Goal: Task Accomplishment & Management: Manage account settings

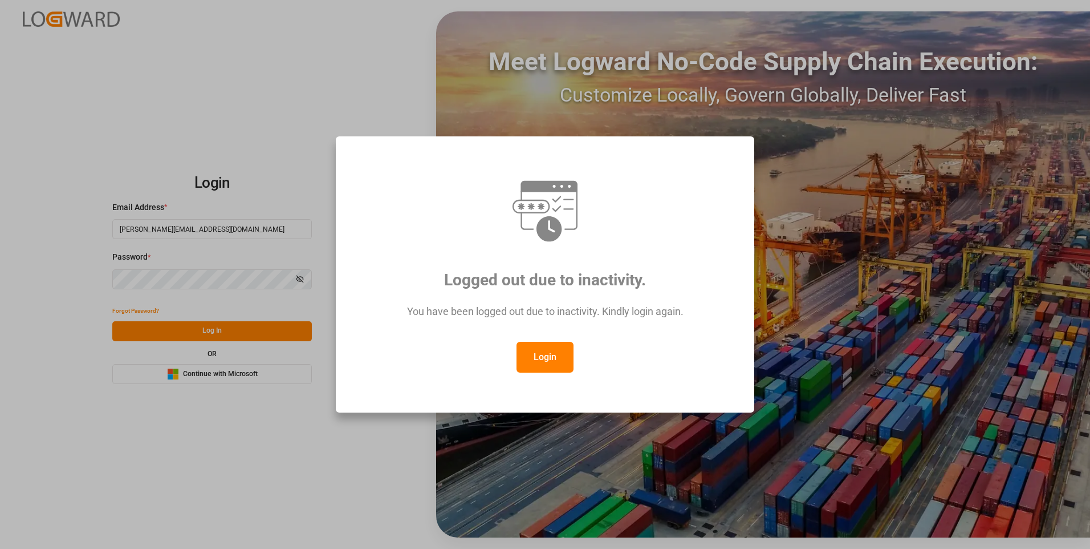
click at [539, 359] on button "Login" at bounding box center [545, 357] width 57 height 31
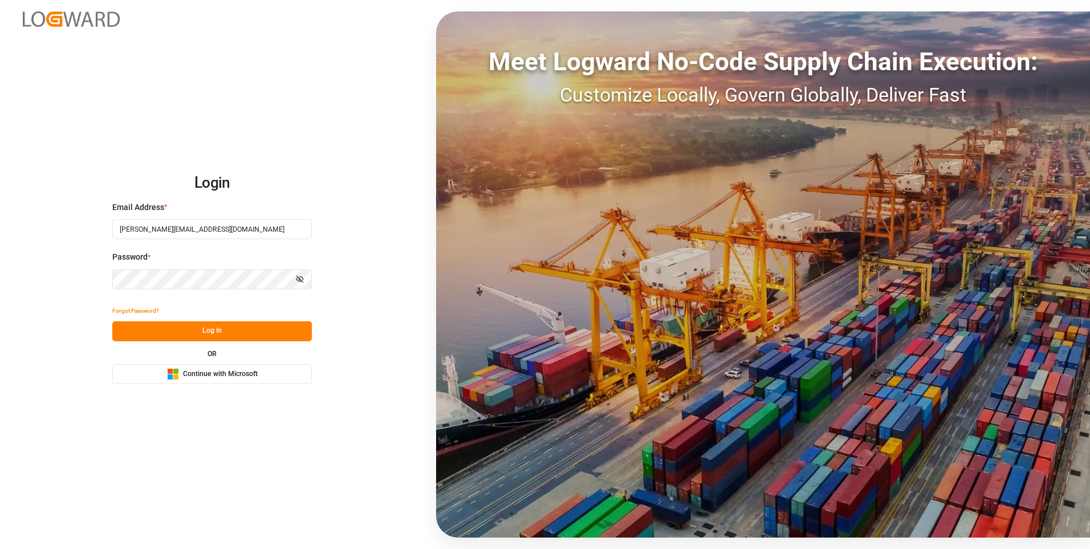
click at [202, 326] on button "Log In" at bounding box center [212, 331] width 200 height 20
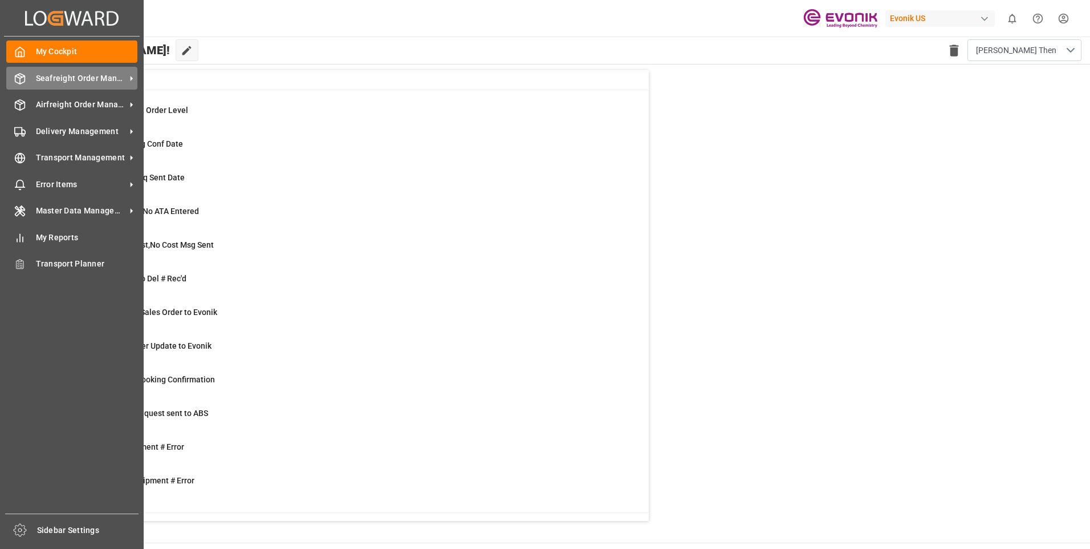
click at [45, 82] on span "Seafreight Order Management" at bounding box center [81, 78] width 90 height 12
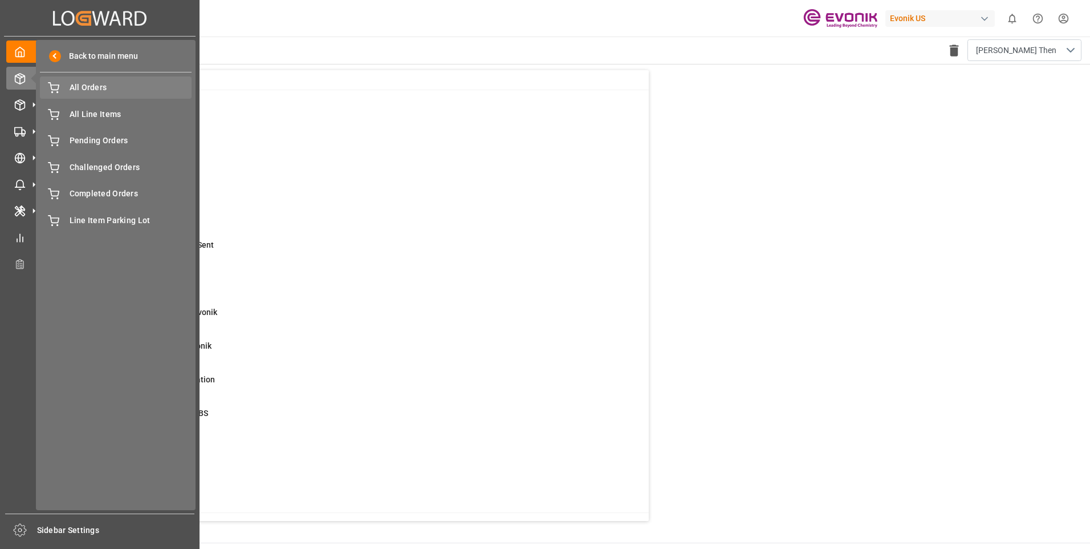
click at [108, 89] on span "All Orders" at bounding box center [131, 88] width 123 height 12
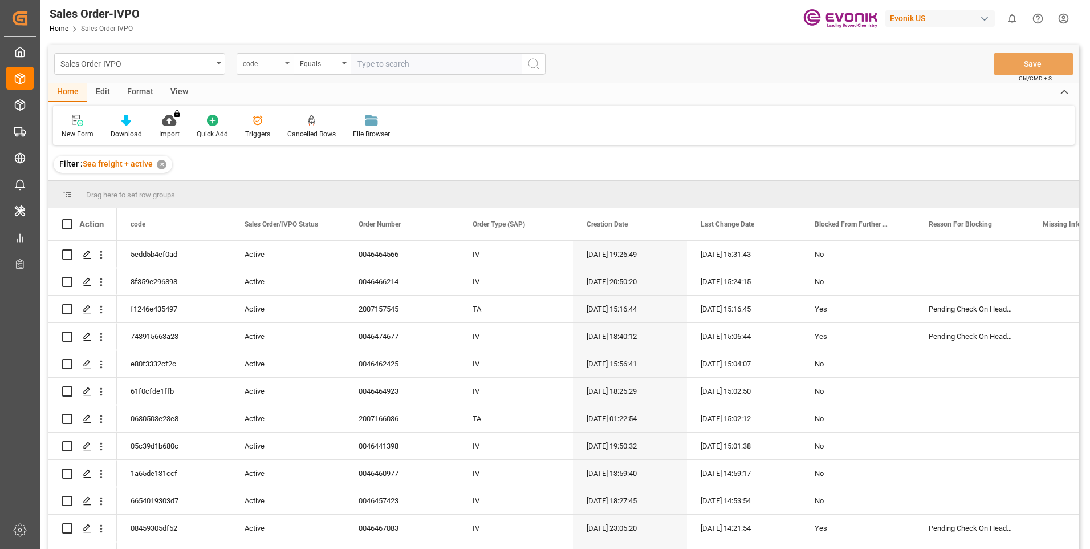
click at [279, 66] on div "code" at bounding box center [262, 62] width 39 height 13
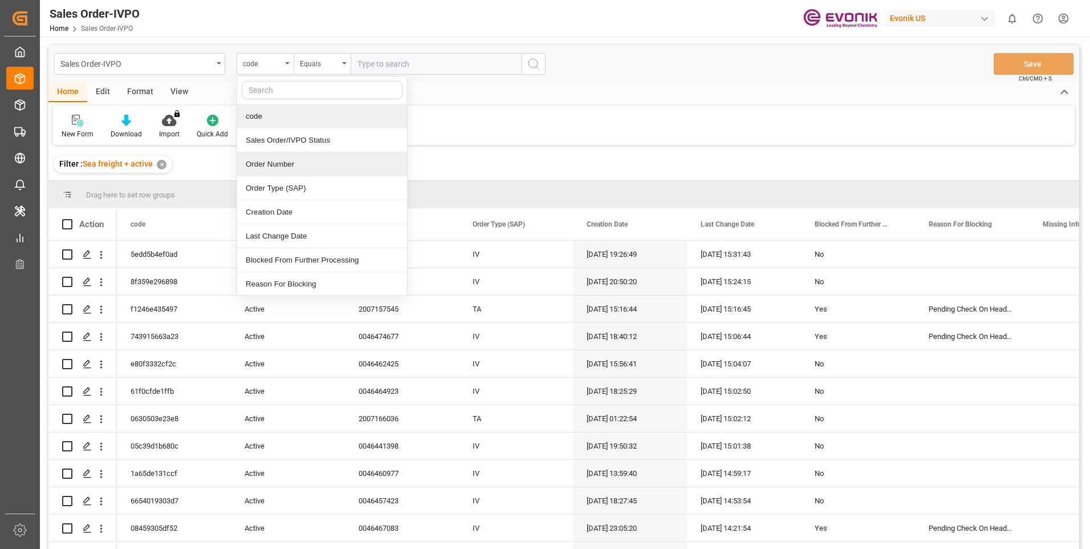
click at [275, 170] on div "Order Number" at bounding box center [322, 164] width 170 height 24
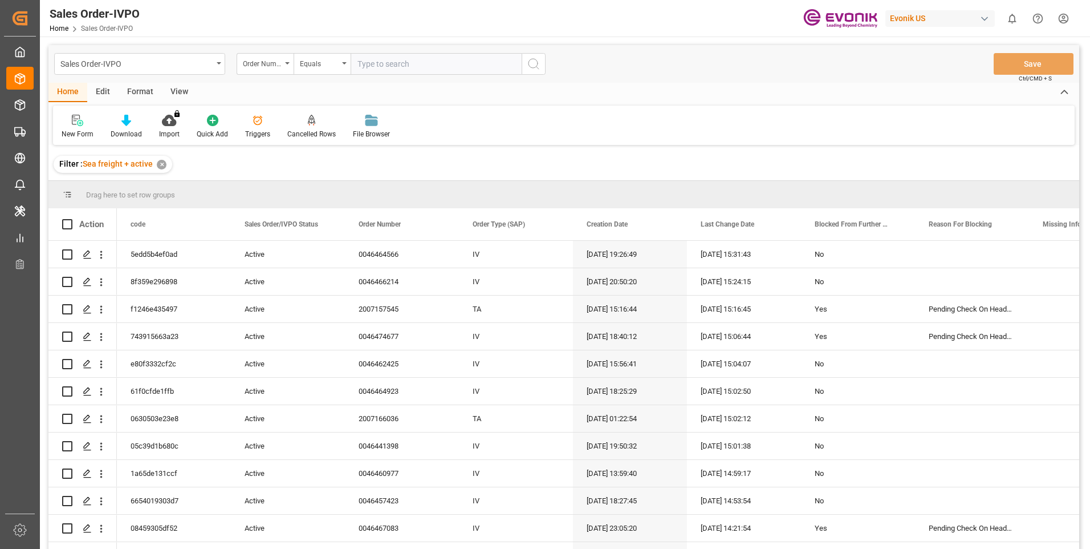
click at [396, 64] on input "text" at bounding box center [436, 64] width 171 height 22
paste input "2007071246"
type input "2007071246"
click at [539, 69] on icon "search button" at bounding box center [534, 64] width 14 height 14
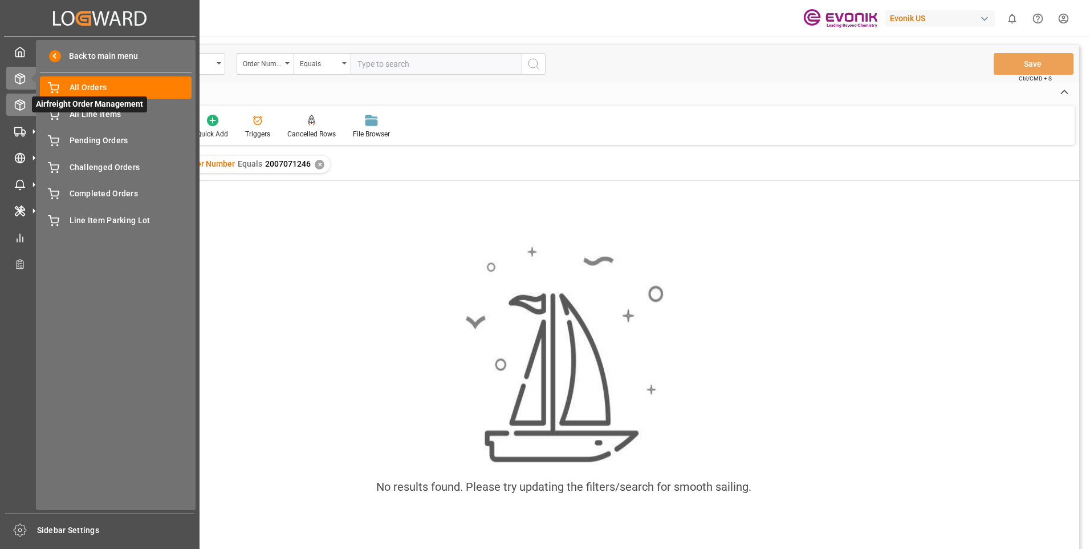
click at [26, 105] on div "Airfreight Order Management Airfreight Order Management" at bounding box center [99, 105] width 187 height 22
click at [18, 109] on icon at bounding box center [20, 105] width 10 height 10
click at [83, 82] on span "All Orders" at bounding box center [131, 88] width 123 height 12
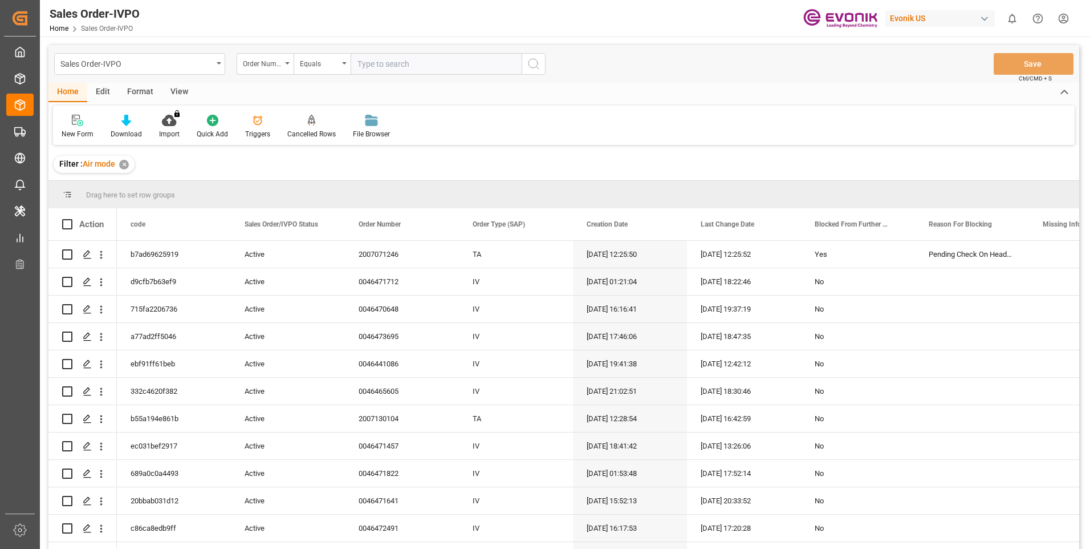
click at [367, 68] on input "text" at bounding box center [436, 64] width 171 height 22
paste input "2007071246"
type input "2007071246"
click at [543, 66] on button "search button" at bounding box center [534, 64] width 24 height 22
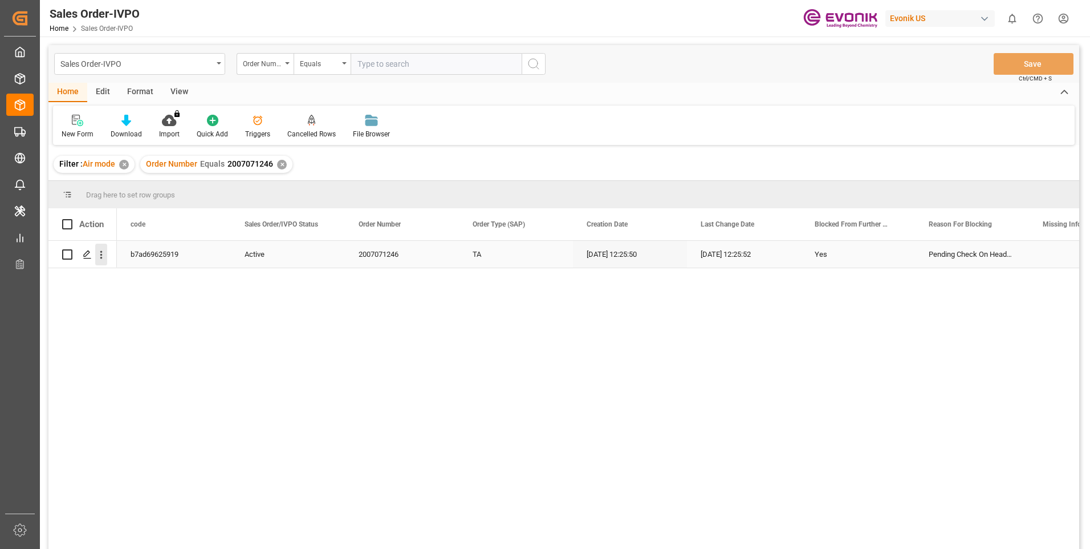
click at [102, 257] on icon "open menu" at bounding box center [101, 255] width 12 height 12
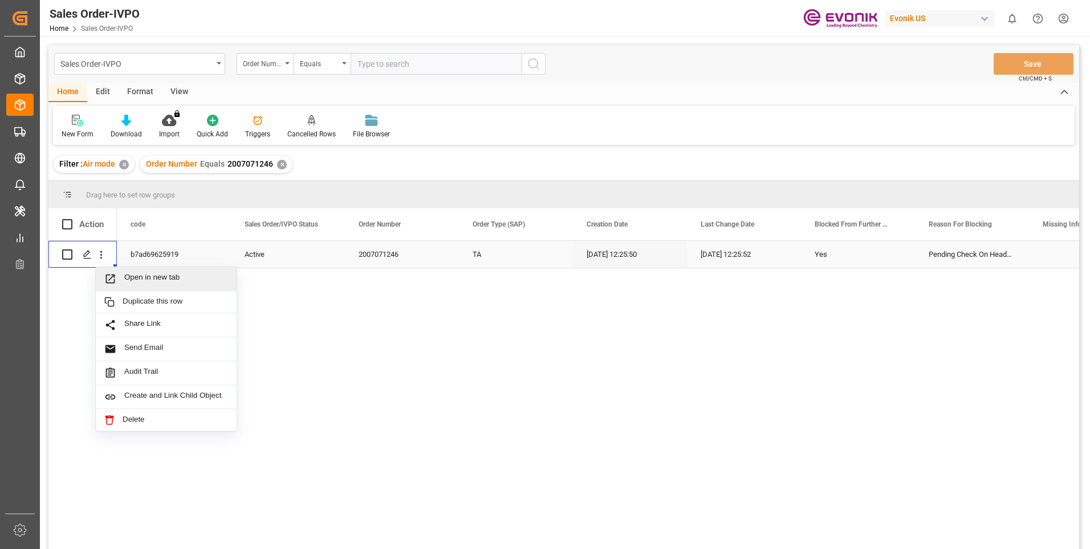
click at [156, 275] on span "Open in new tab" at bounding box center [176, 279] width 104 height 12
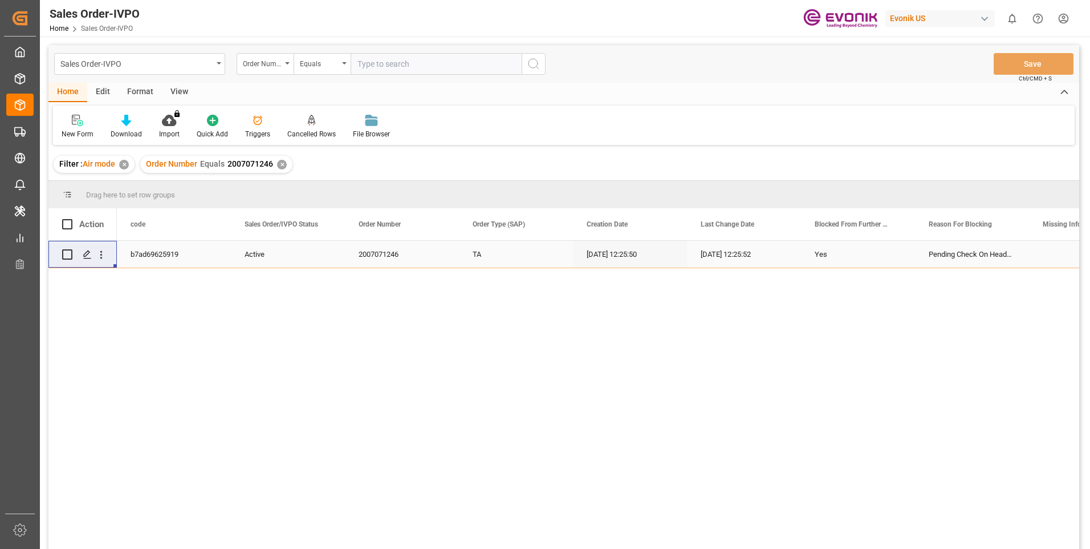
click at [373, 59] on input "text" at bounding box center [436, 64] width 171 height 22
paste input "2007164341"
type input "2007164341"
click at [538, 68] on icon "search button" at bounding box center [534, 64] width 14 height 14
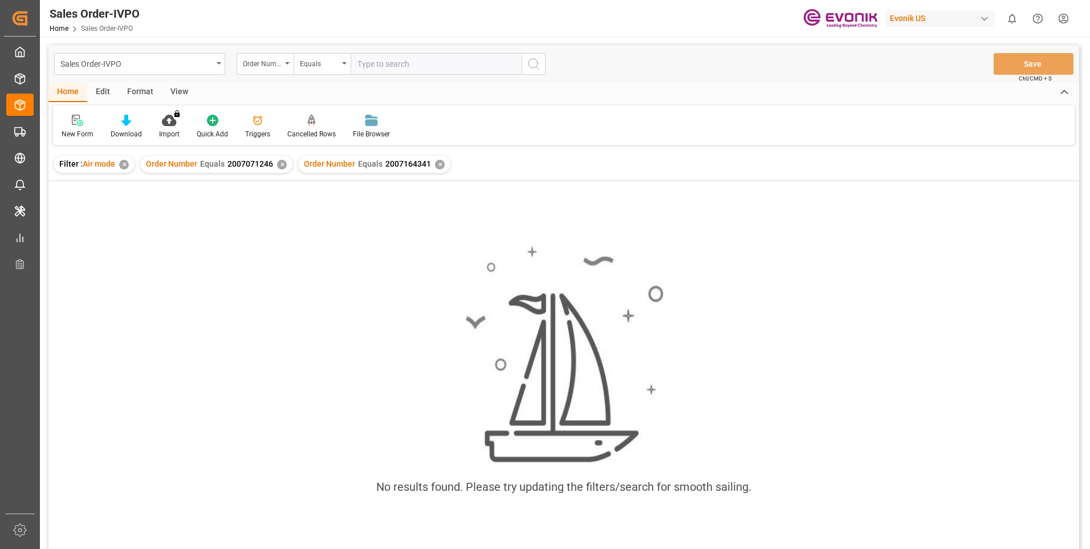
click at [280, 167] on div "✕" at bounding box center [282, 165] width 10 height 10
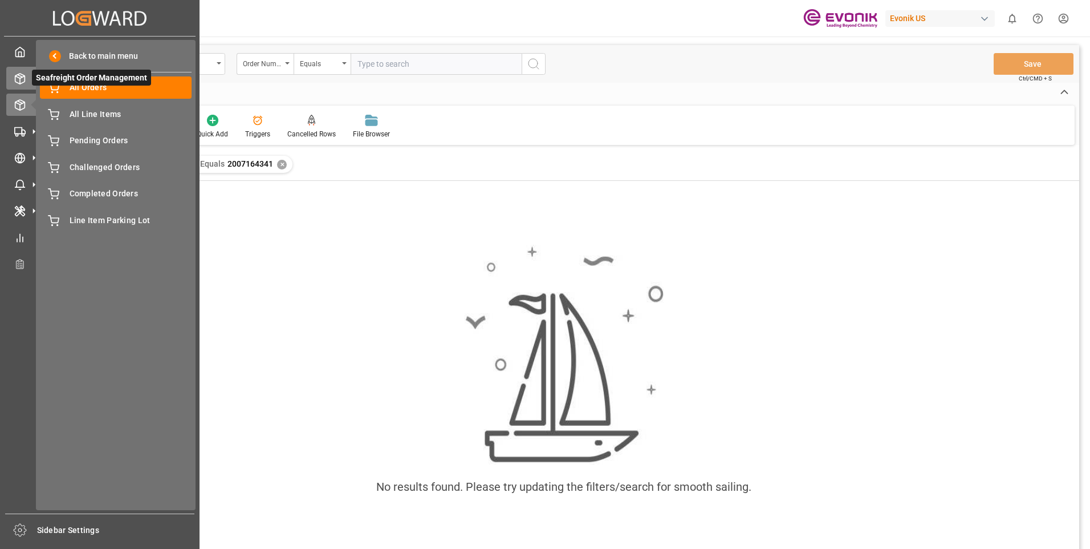
click at [26, 75] on div "Seafreight Order Management Seafreight Order Management" at bounding box center [99, 78] width 187 height 22
click at [96, 95] on div "All Orders All Orders" at bounding box center [116, 87] width 152 height 22
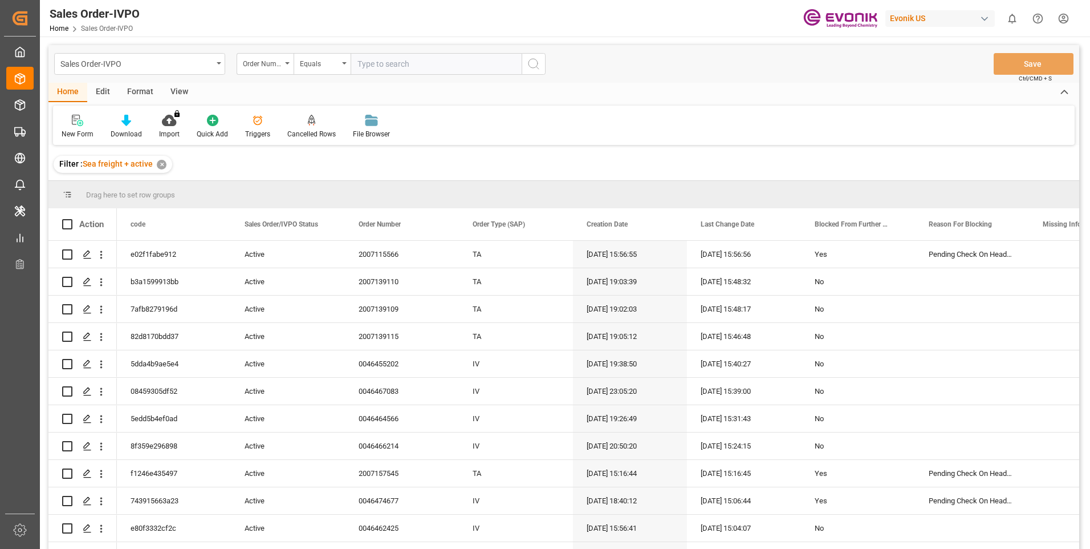
click at [379, 60] on input "text" at bounding box center [436, 64] width 171 height 22
paste input "2007164341"
type input "2007164341"
click at [537, 66] on circle "search button" at bounding box center [533, 63] width 9 height 9
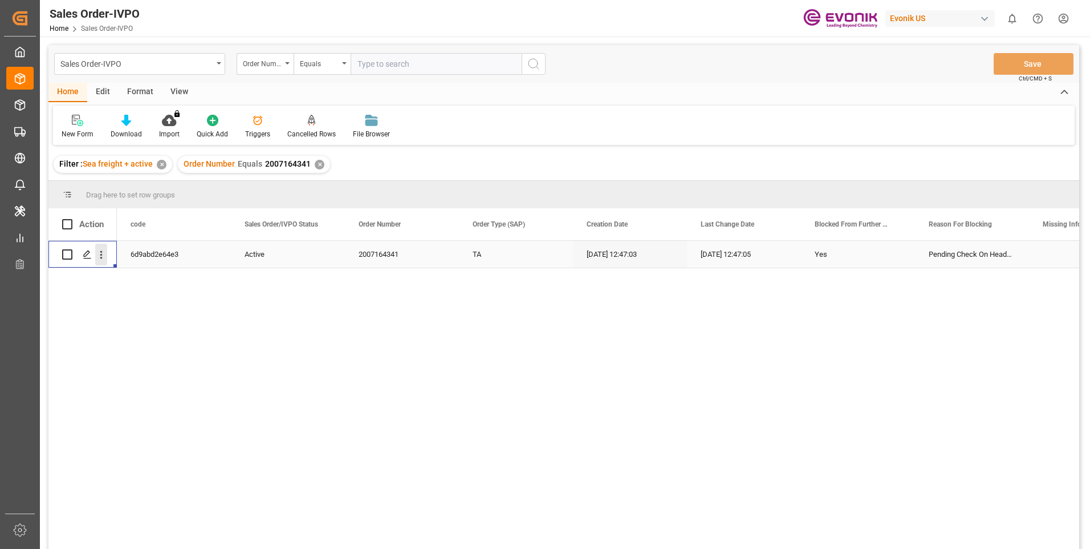
click at [102, 261] on icon "open menu" at bounding box center [101, 255] width 12 height 12
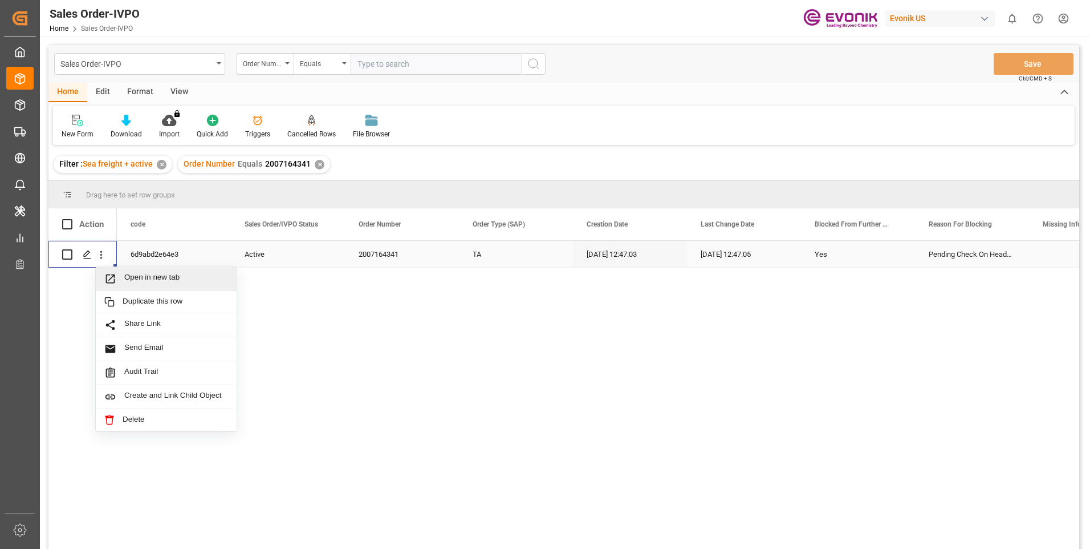
click at [124, 278] on span "Press SPACE to select this row." at bounding box center [114, 279] width 20 height 12
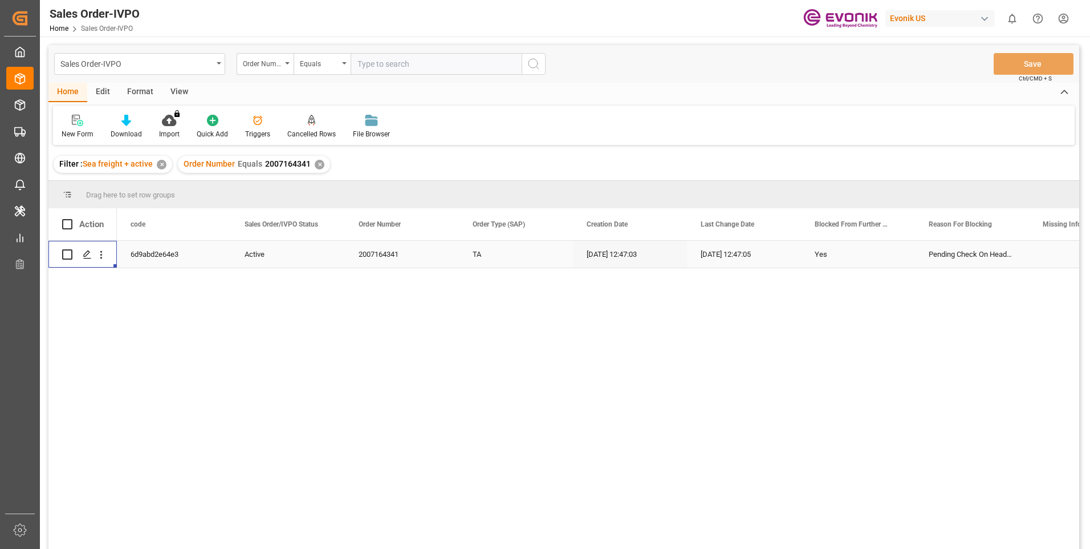
click at [399, 61] on input "text" at bounding box center [436, 64] width 171 height 22
paste input "2007157545"
type input "2007157545"
click at [531, 65] on icon "search button" at bounding box center [534, 64] width 14 height 14
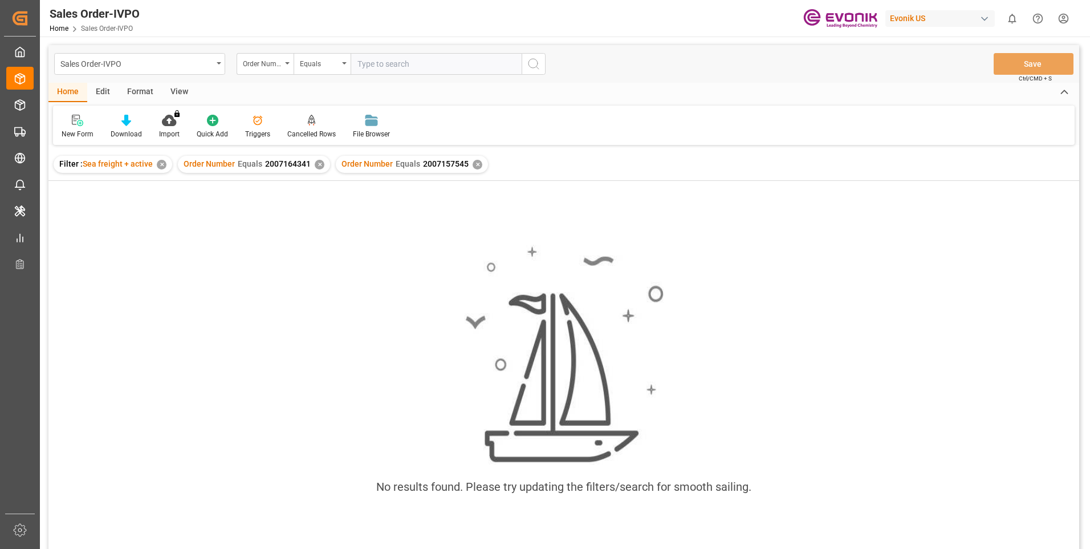
click at [319, 162] on div "✕" at bounding box center [320, 165] width 10 height 10
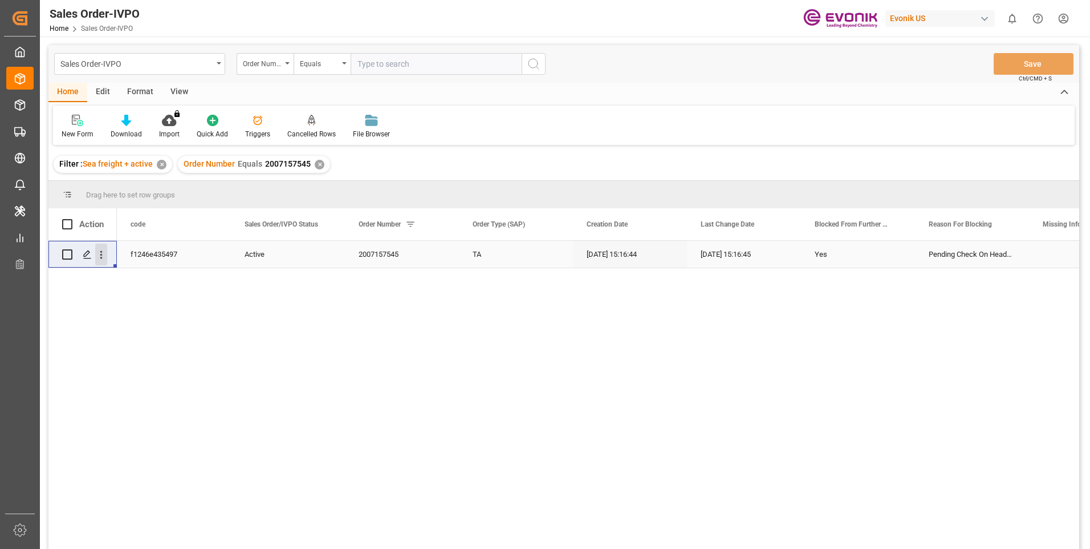
click at [103, 258] on icon "open menu" at bounding box center [101, 255] width 12 height 12
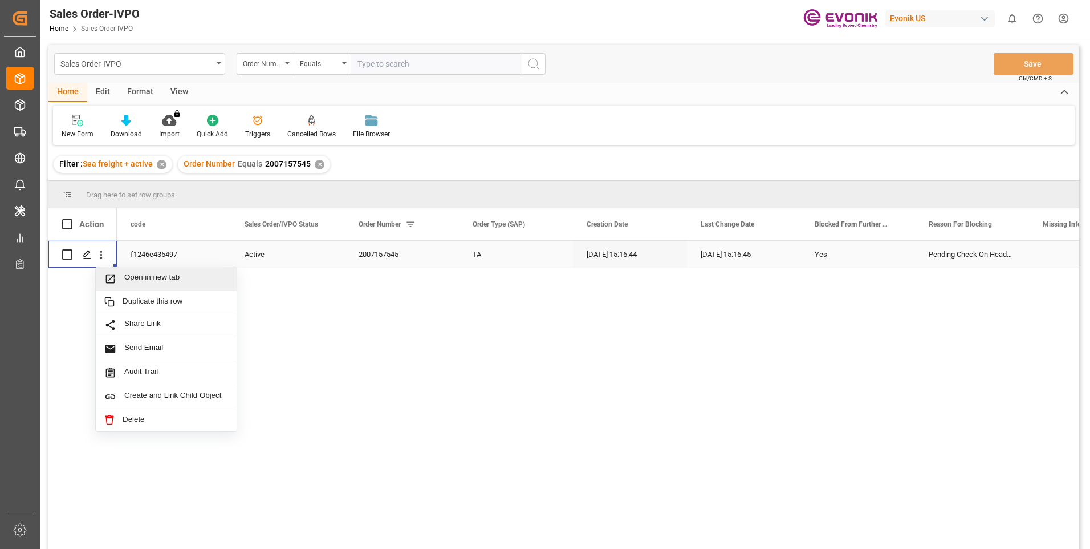
click at [143, 277] on span "Open in new tab" at bounding box center [176, 279] width 104 height 12
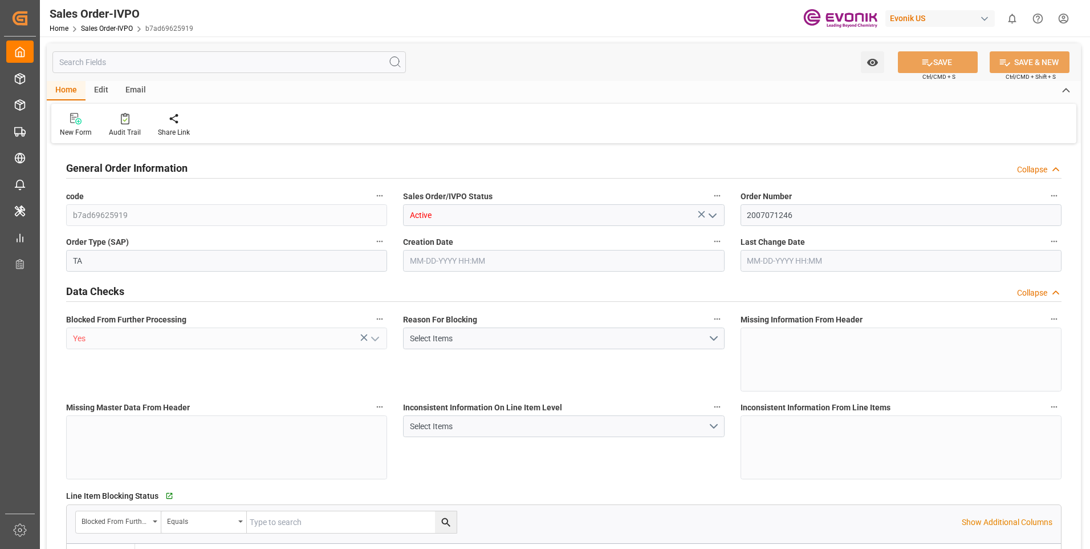
type input "FRCDG"
type input "0"
type input "1"
type input "1740"
type input "09-24-2025 12:25"
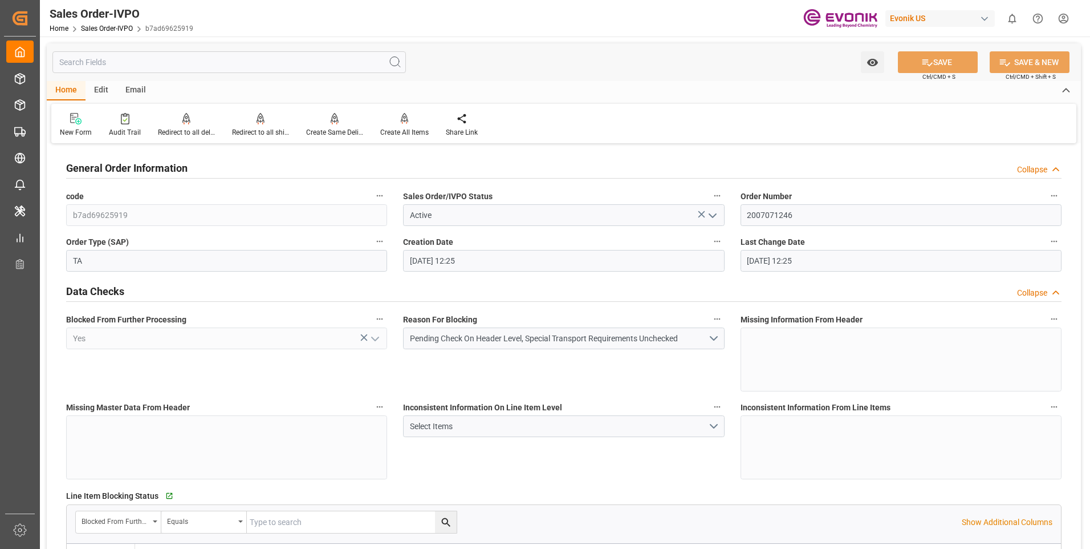
type input "09-24-2025 12:25"
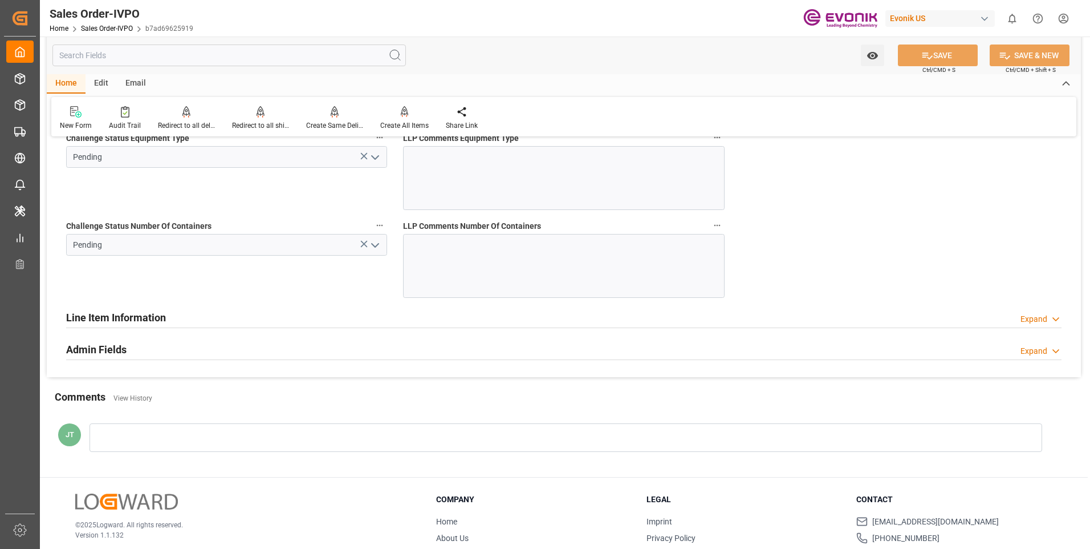
scroll to position [2167, 0]
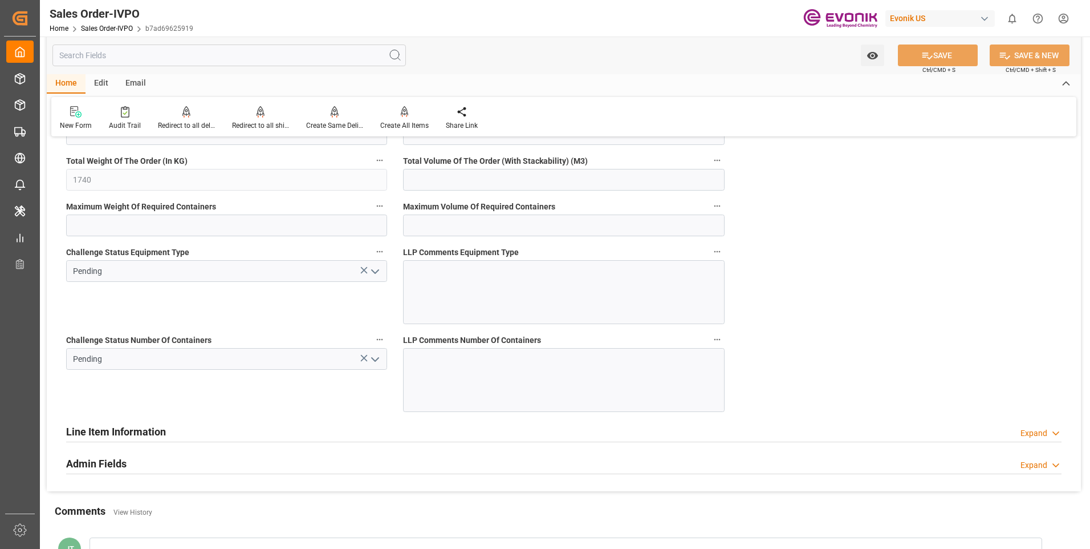
click at [376, 360] on polyline "open menu" at bounding box center [375, 359] width 7 height 3
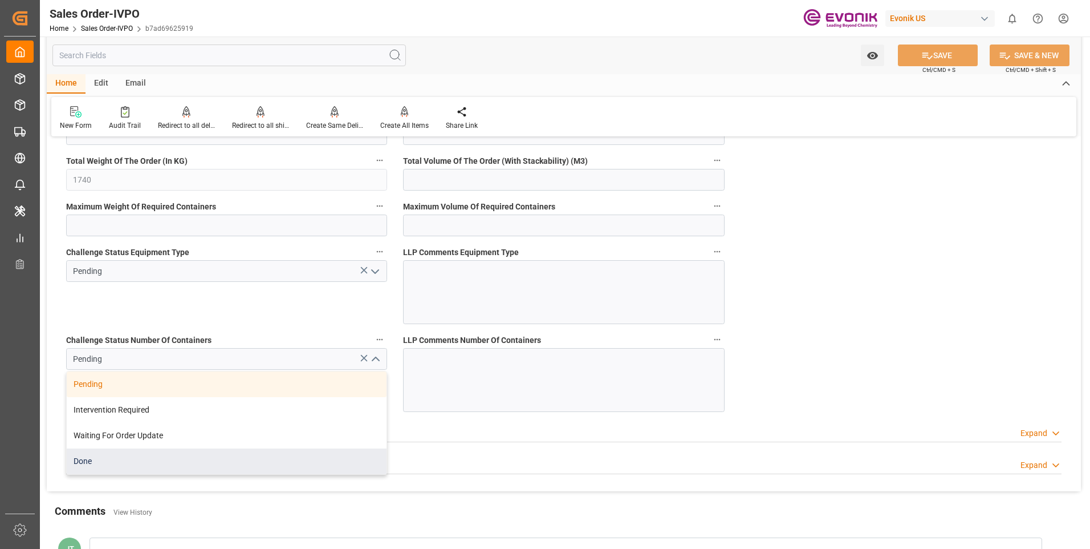
click at [143, 469] on div "Done" at bounding box center [227, 461] width 320 height 26
type input "Done"
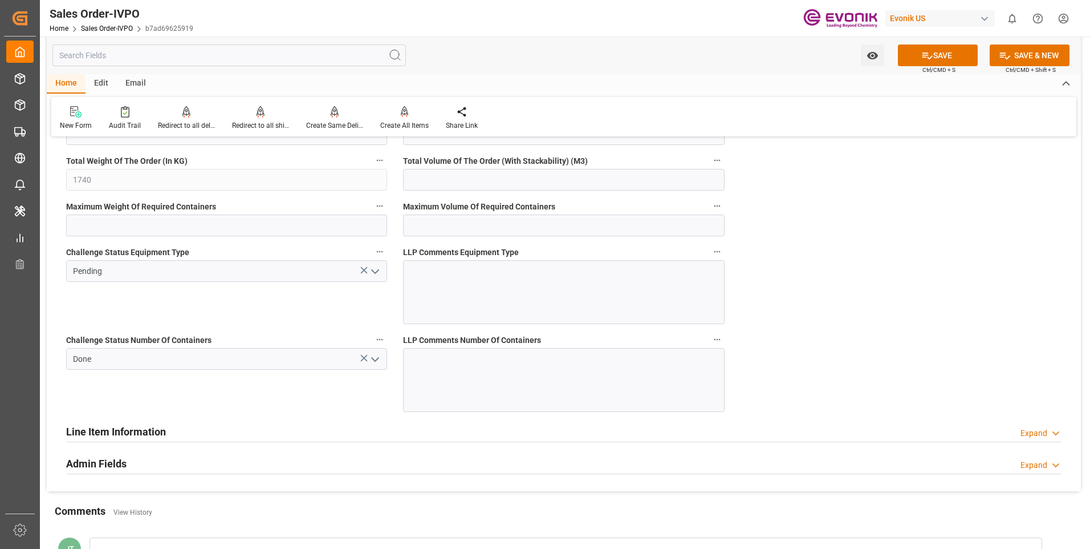
click at [375, 272] on icon "open menu" at bounding box center [375, 272] width 14 height 14
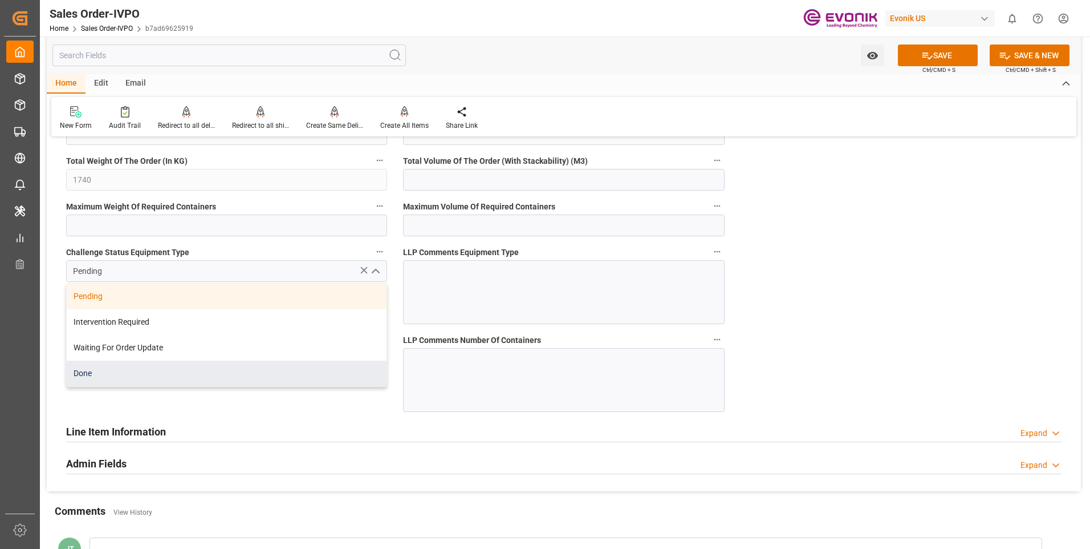
click at [132, 372] on div "Done" at bounding box center [227, 373] width 320 height 26
type input "Done"
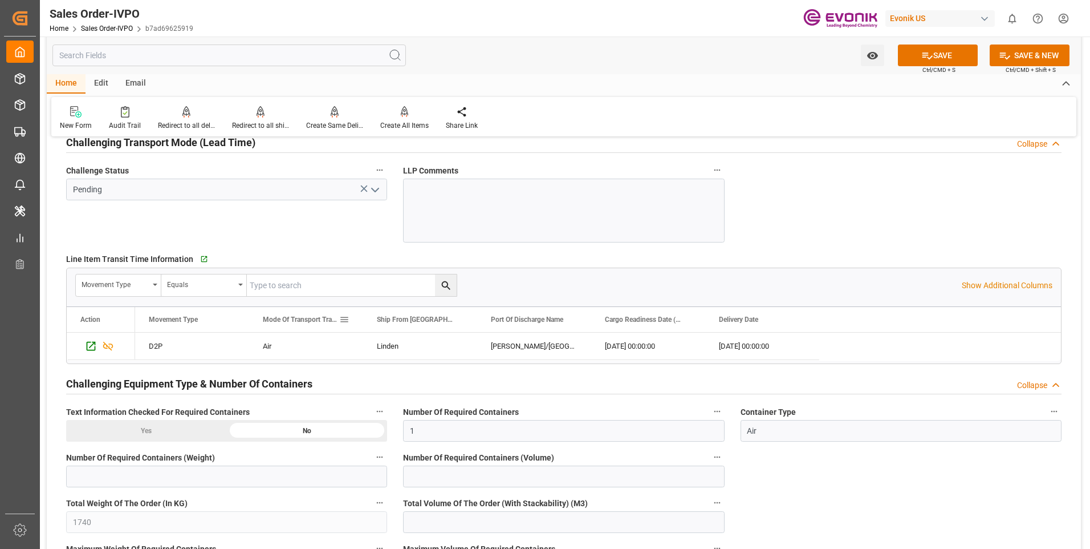
scroll to position [1711, 0]
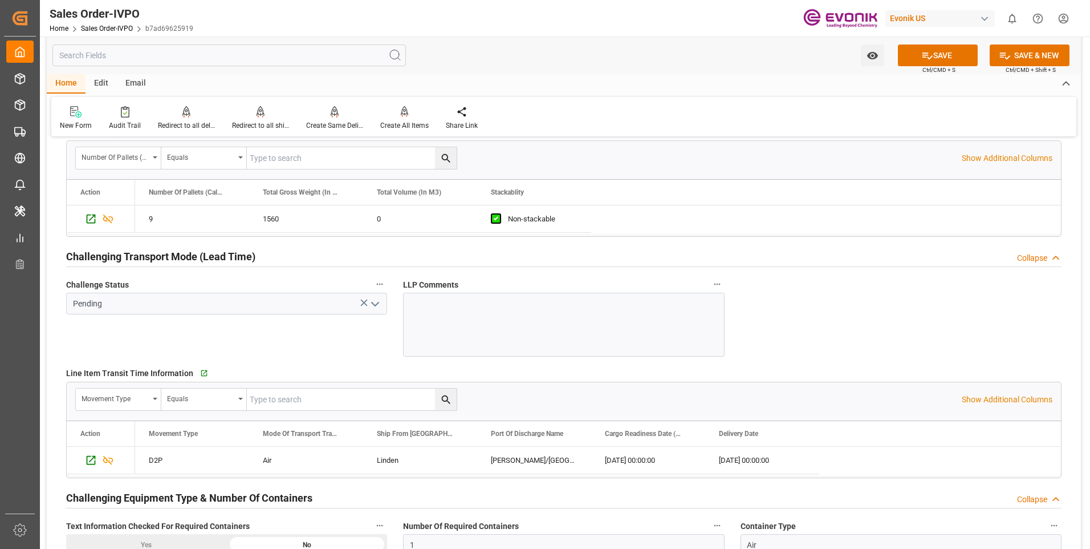
click at [376, 301] on icon "open menu" at bounding box center [375, 304] width 14 height 14
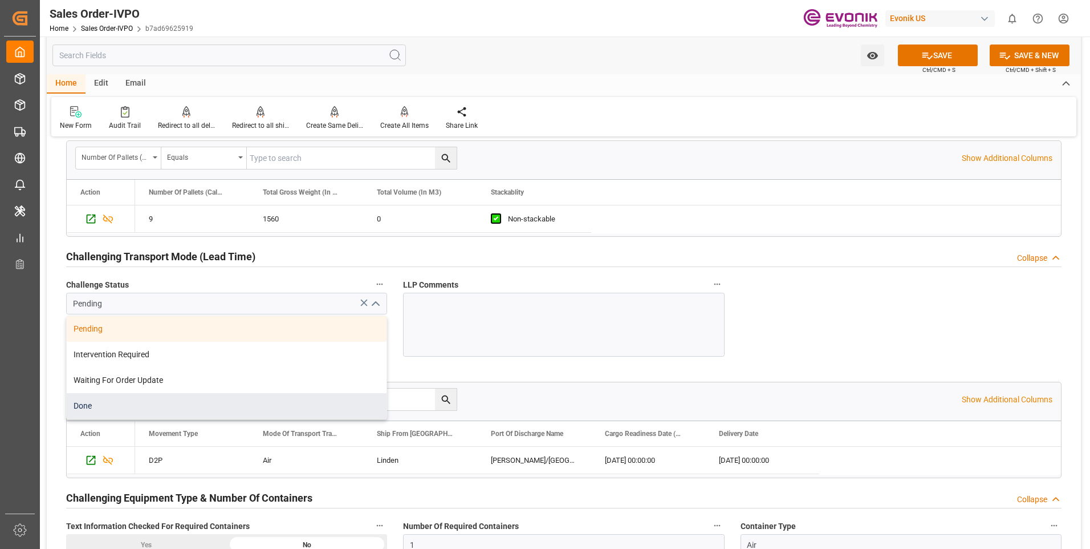
click at [102, 417] on div "Done" at bounding box center [227, 406] width 320 height 26
type input "Done"
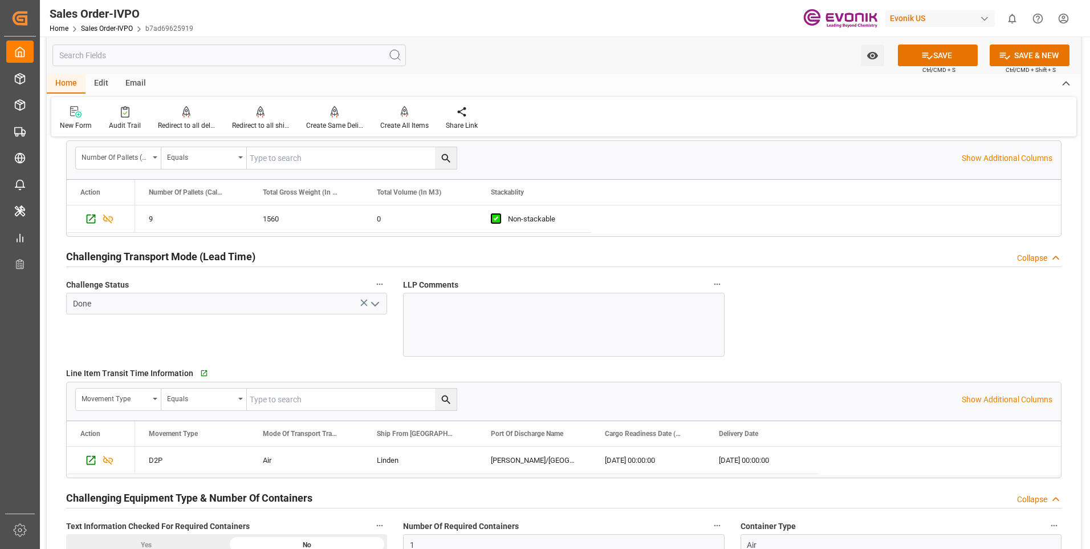
scroll to position [1597, 0]
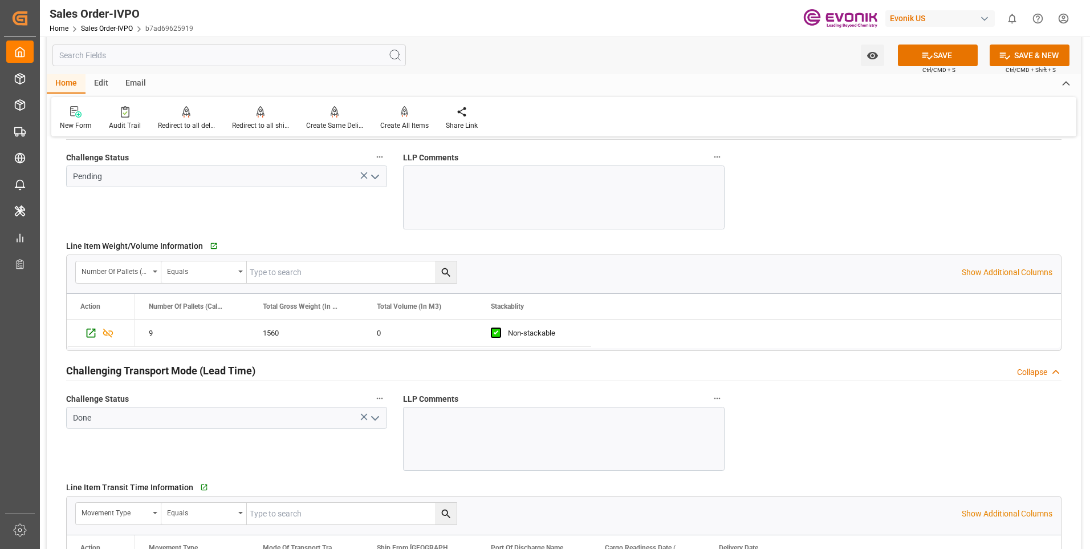
click at [373, 177] on icon "open menu" at bounding box center [375, 177] width 14 height 14
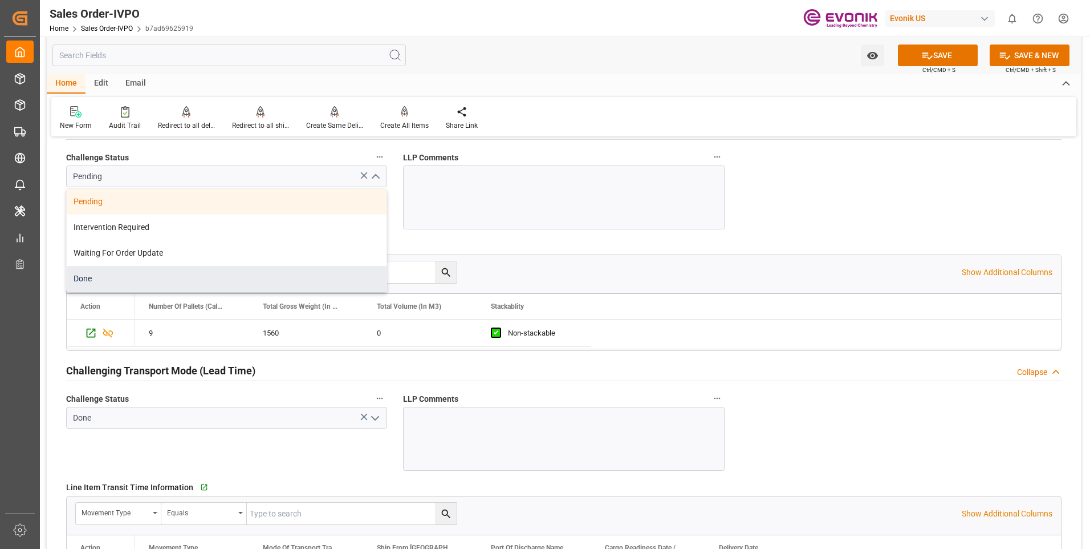
click at [153, 288] on div "Done" at bounding box center [227, 279] width 320 height 26
type input "Done"
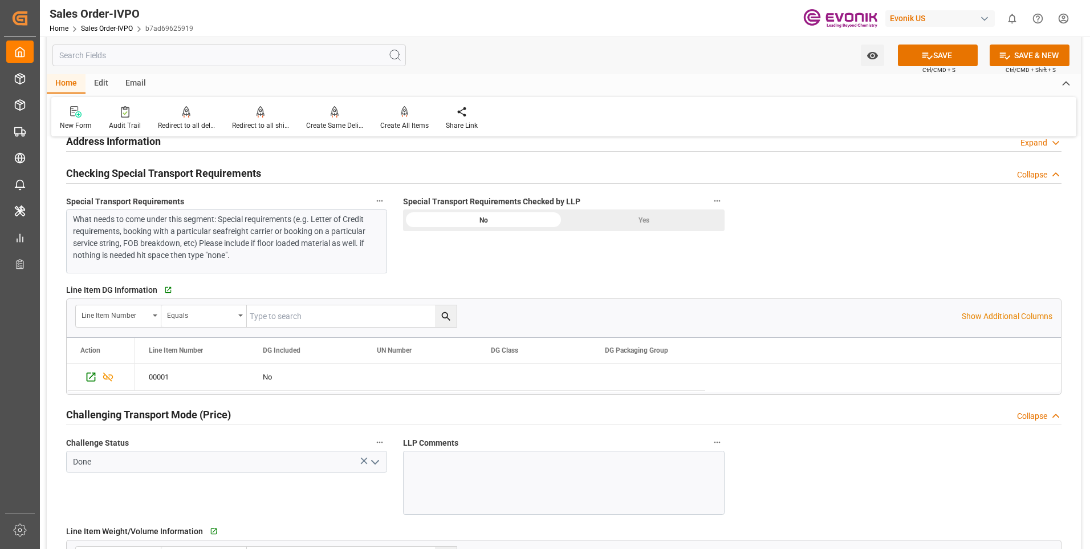
scroll to position [1254, 0]
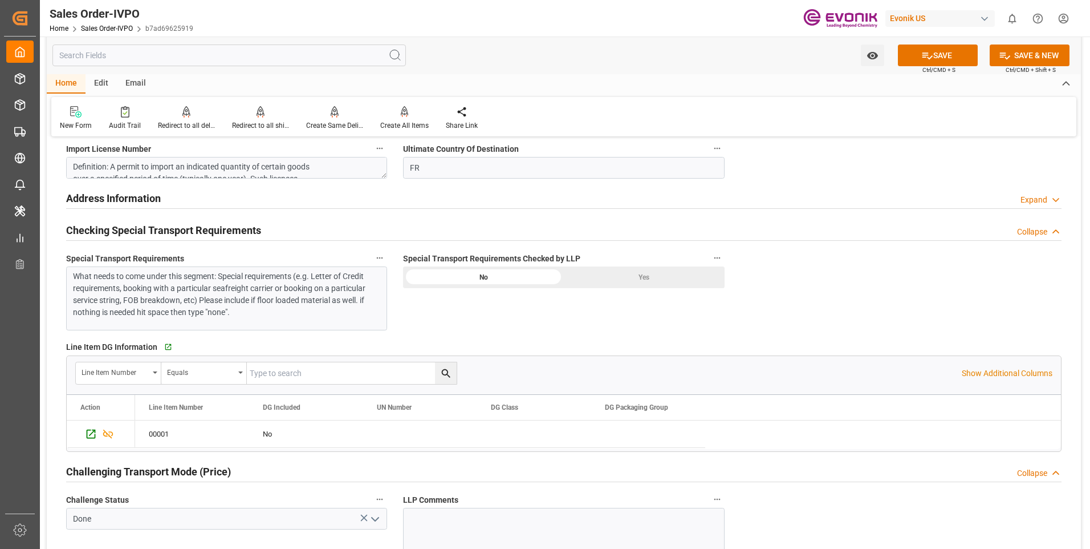
click at [648, 281] on div "Yes" at bounding box center [644, 277] width 161 height 22
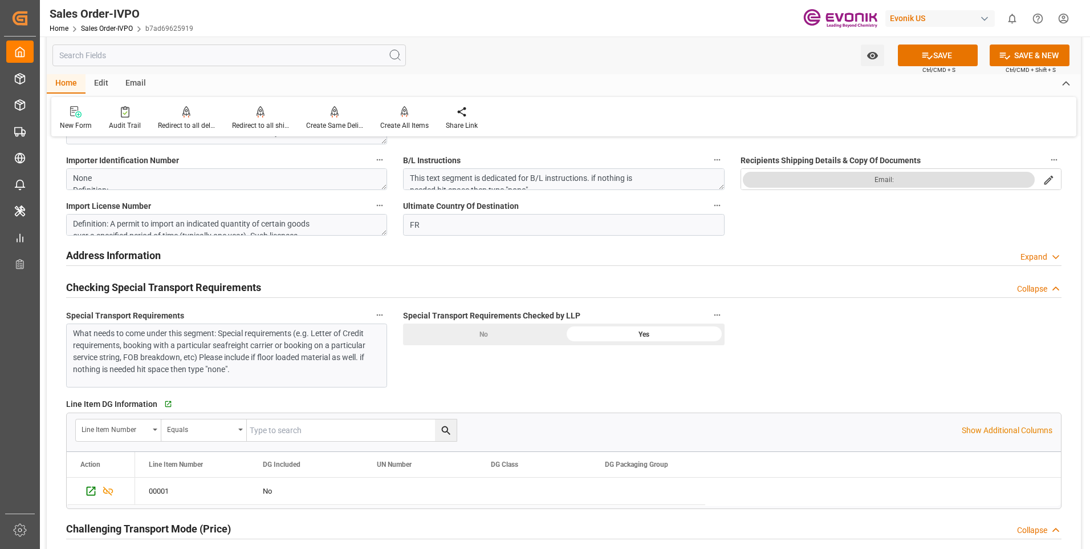
scroll to position [1083, 0]
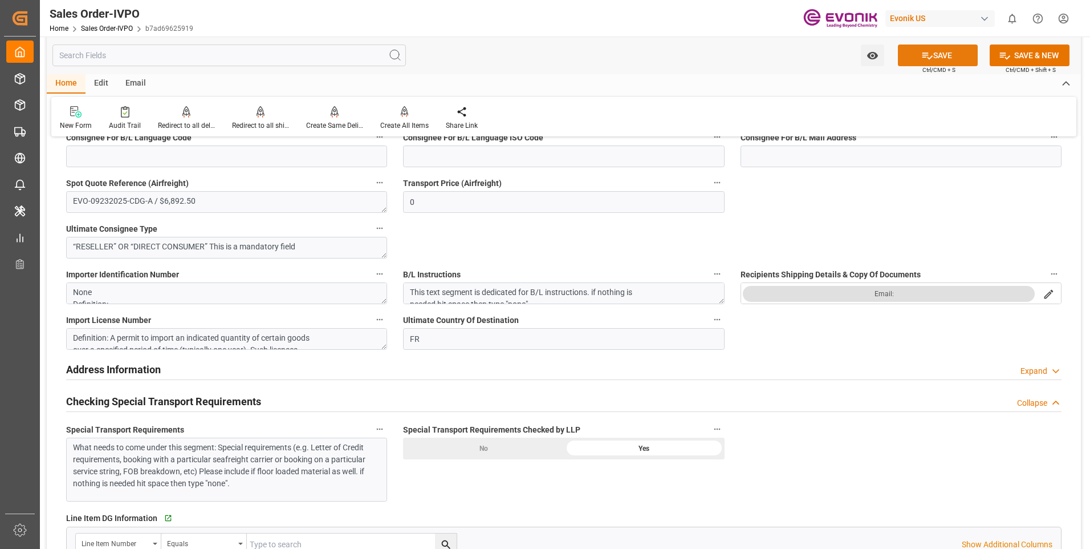
click at [939, 52] on button "SAVE" at bounding box center [938, 55] width 80 height 22
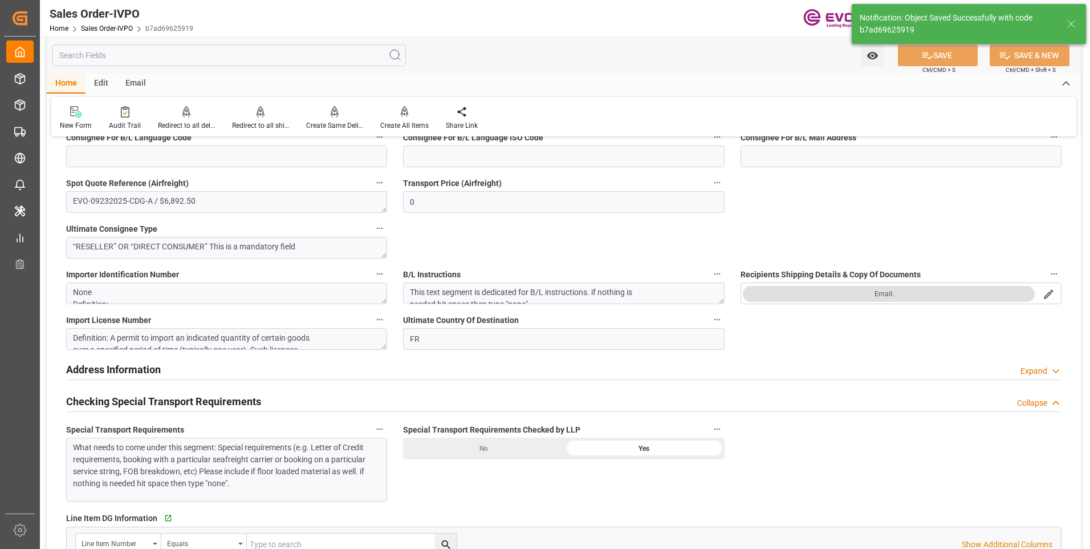
type input "09-24-2025 15:33"
type input "No"
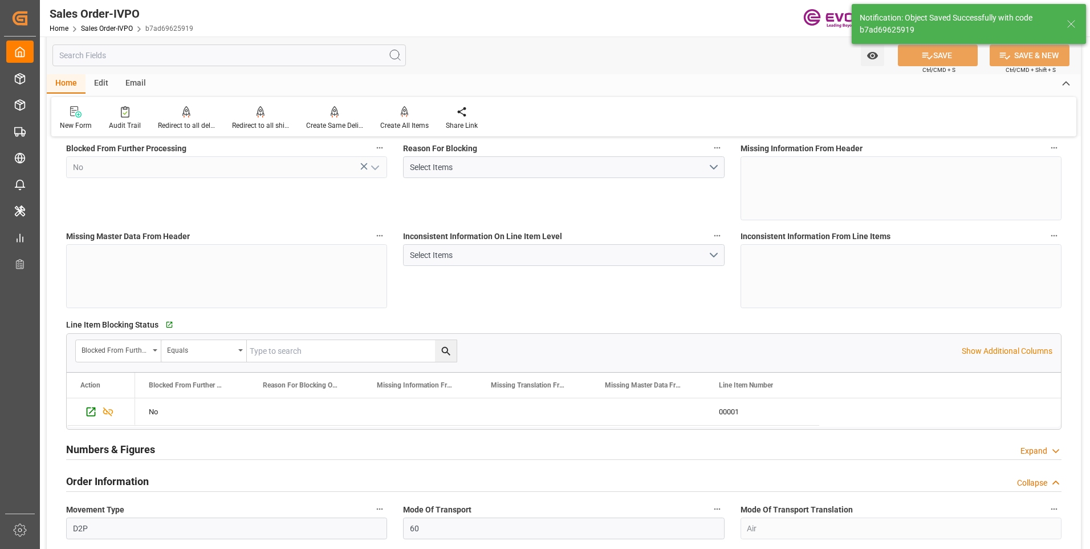
scroll to position [0, 0]
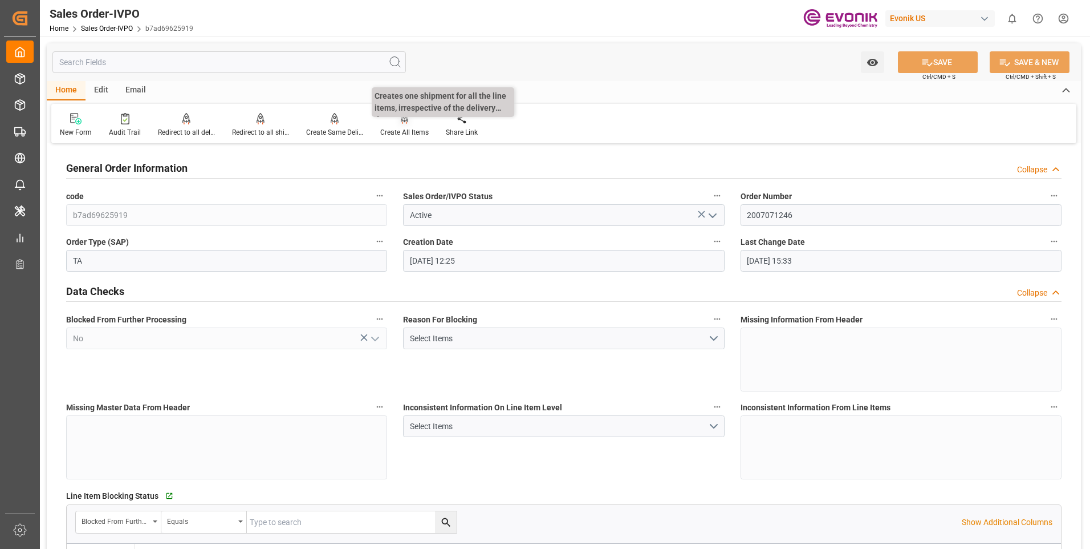
click at [401, 128] on div "Create All Items" at bounding box center [404, 132] width 48 height 10
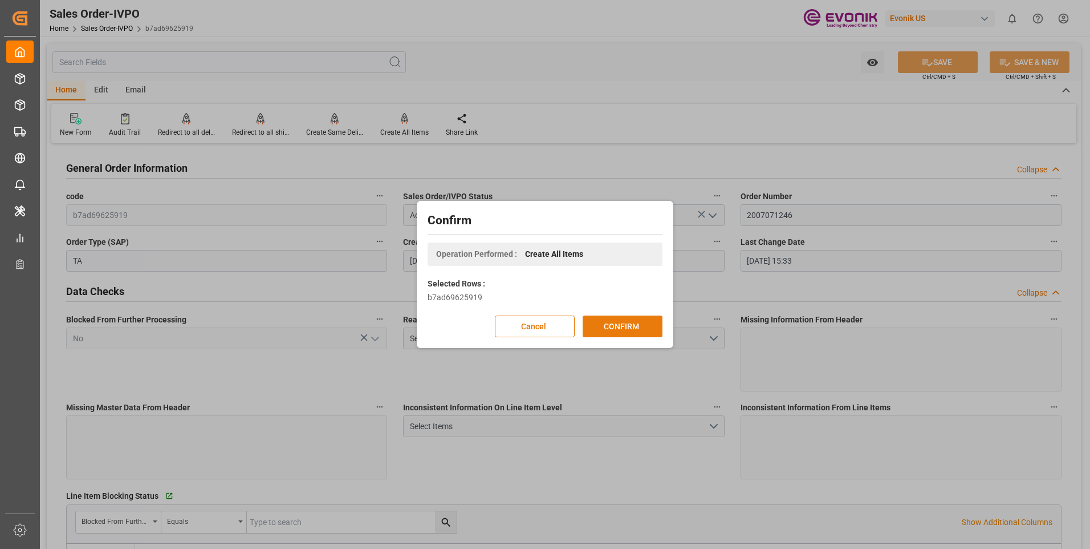
click at [628, 330] on button "CONFIRM" at bounding box center [623, 326] width 80 height 22
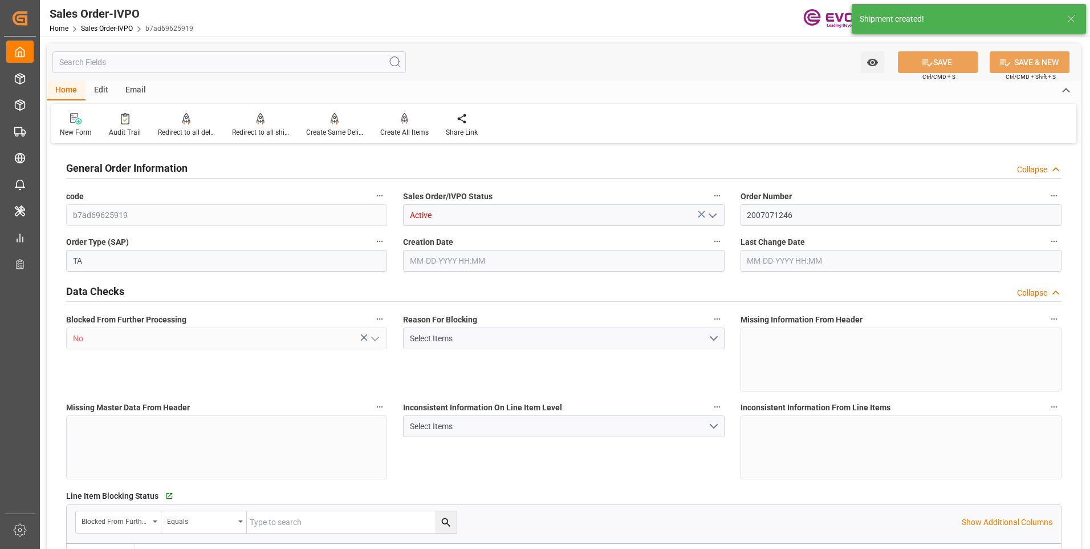
type input "FRCDG"
type input "0"
type input "1"
type input "1740"
type input "09-24-2025 12:25"
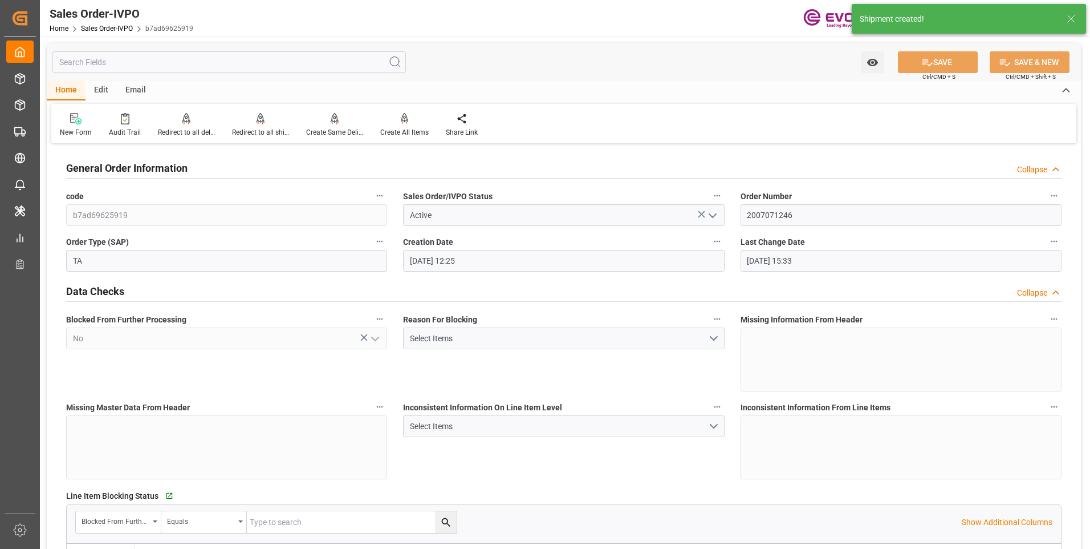
type input "09-24-2025 15:33"
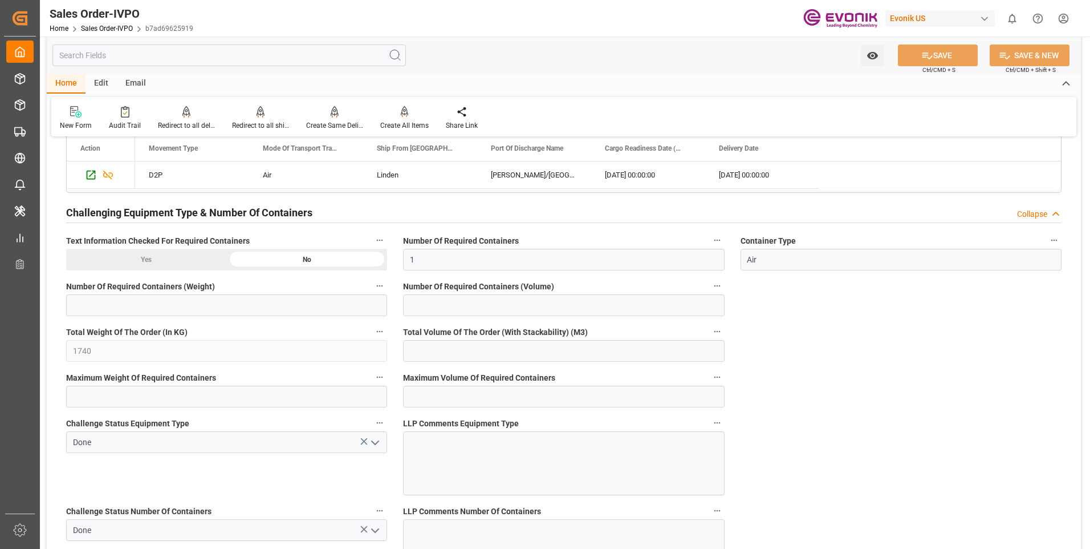
scroll to position [1825, 0]
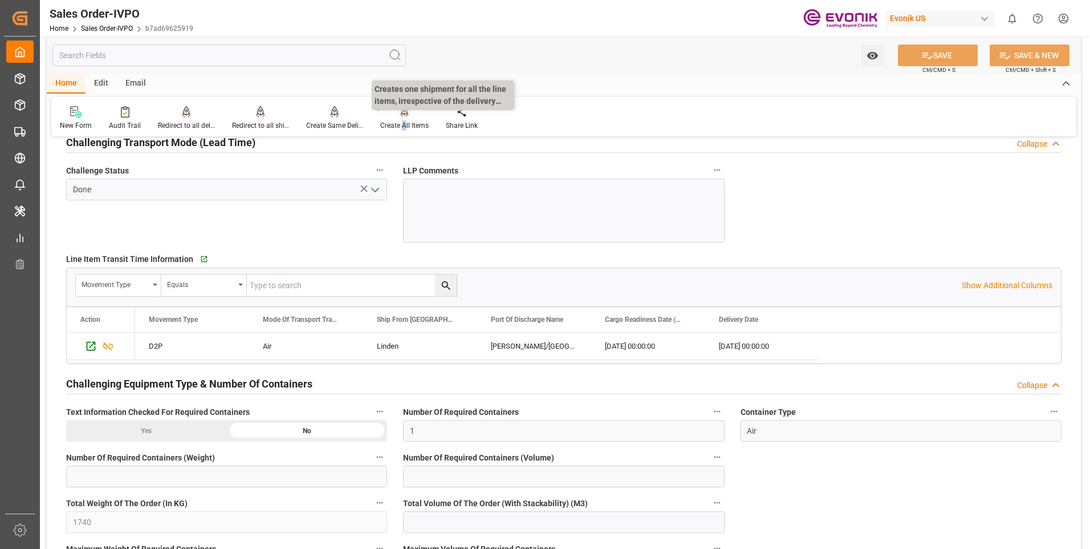
click at [403, 118] on div "Create All Items" at bounding box center [405, 117] width 66 height 25
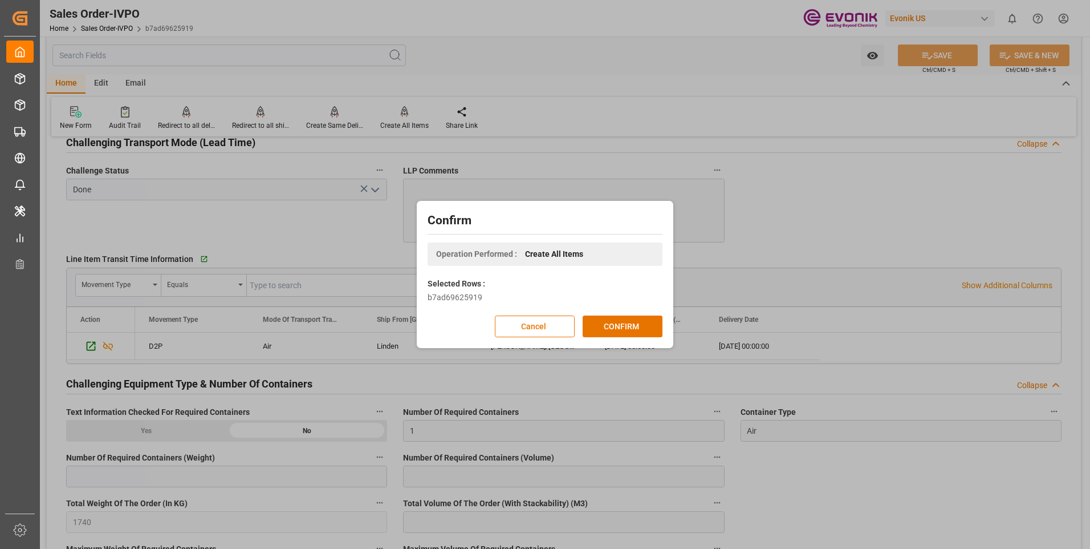
click at [432, 47] on div "Confirm Operation Performed : Create All Items Selected Rows : b7ad69625919 Can…" at bounding box center [545, 274] width 1090 height 549
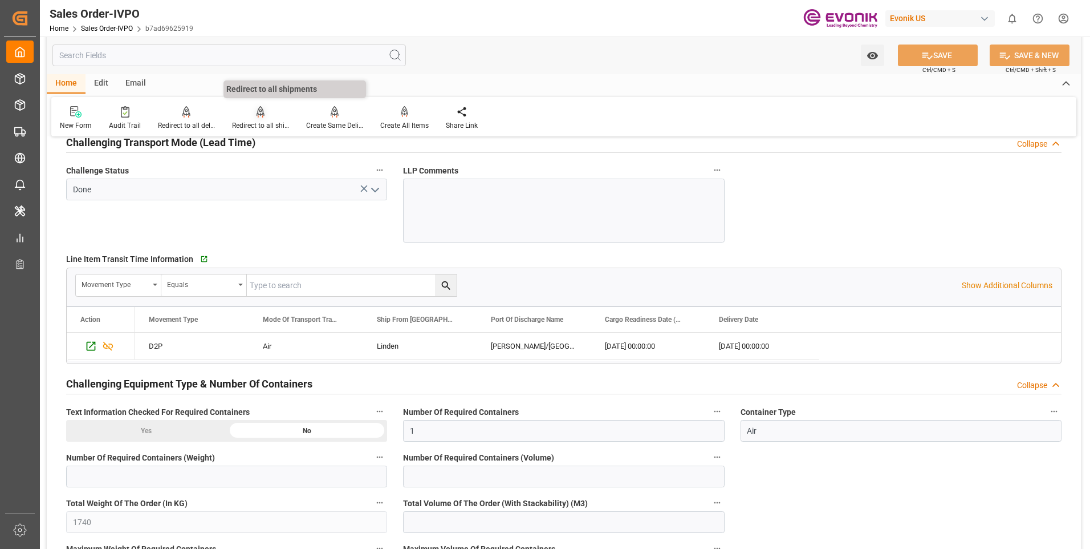
click at [257, 123] on div "Redirect to all shipments" at bounding box center [260, 125] width 57 height 10
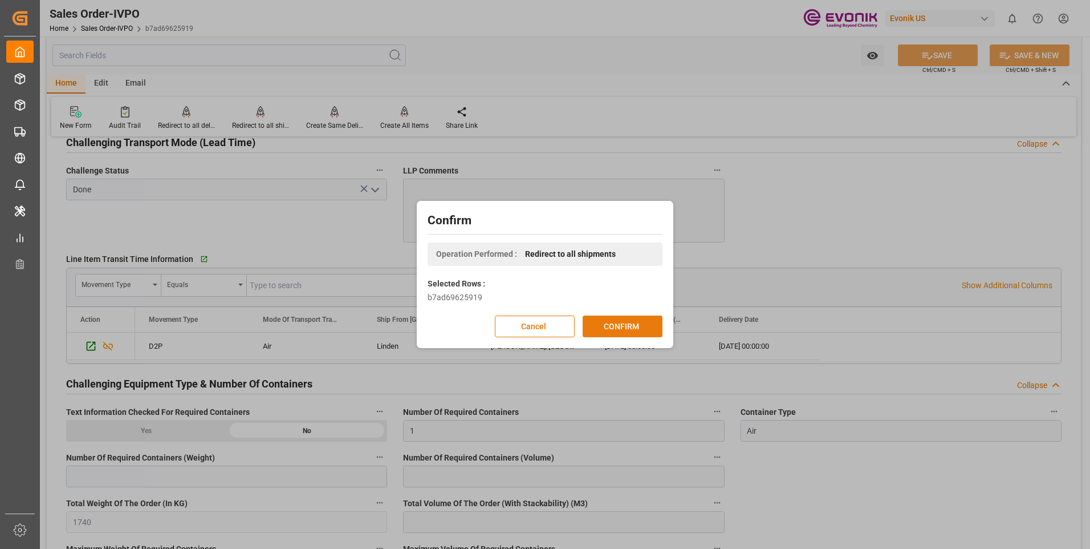
click at [613, 321] on button "CONFIRM" at bounding box center [623, 326] width 80 height 22
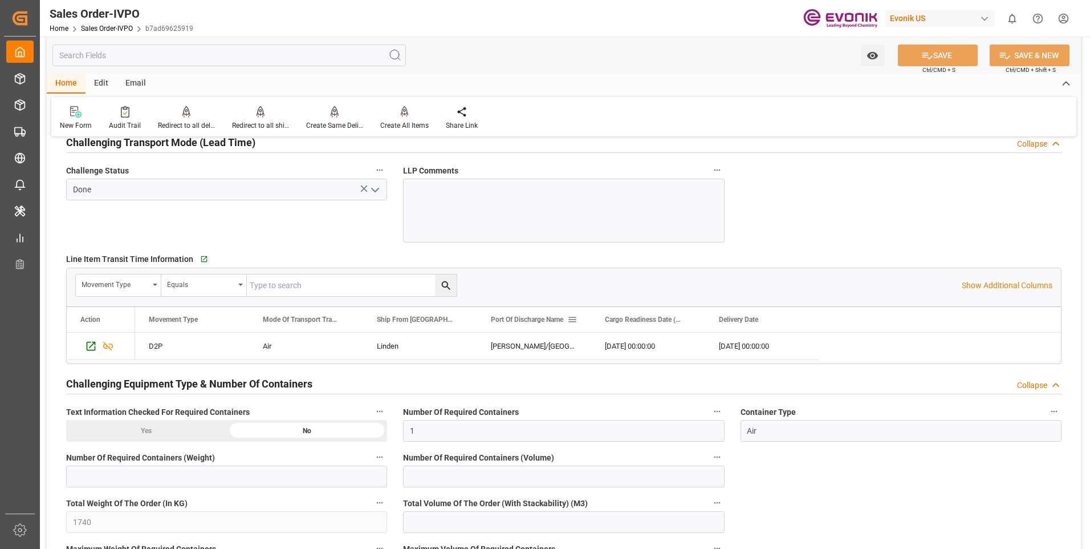
scroll to position [1882, 0]
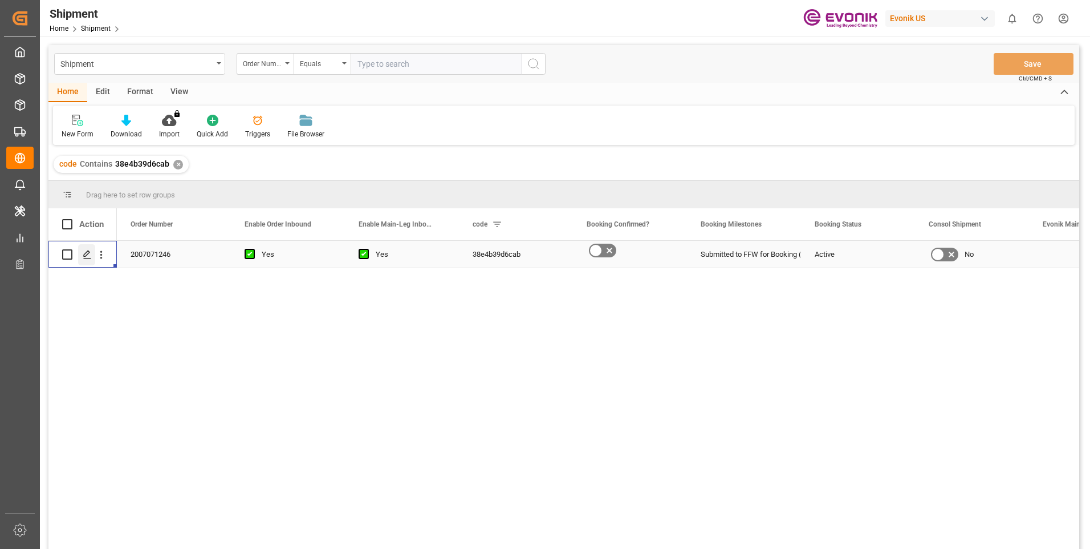
click at [84, 254] on div "Press SPACE to select this row." at bounding box center [86, 254] width 17 height 21
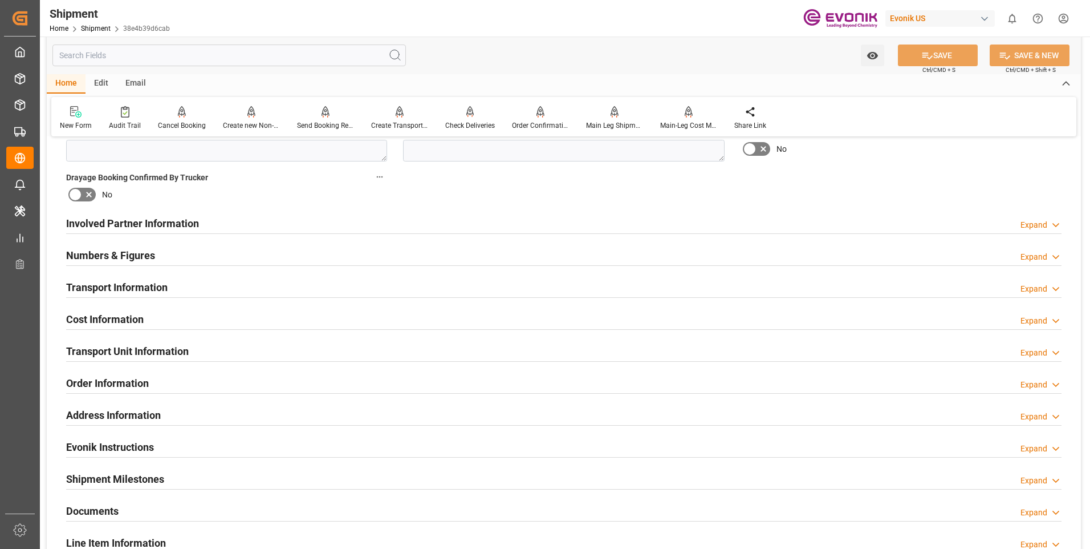
scroll to position [513, 0]
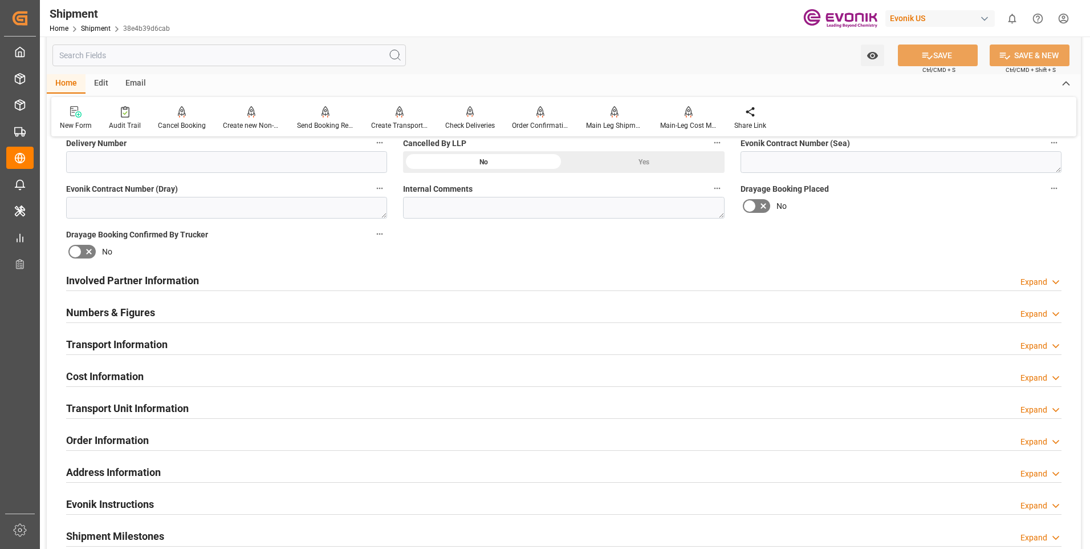
click at [372, 379] on div "Cost Information Expand" at bounding box center [564, 375] width 996 height 22
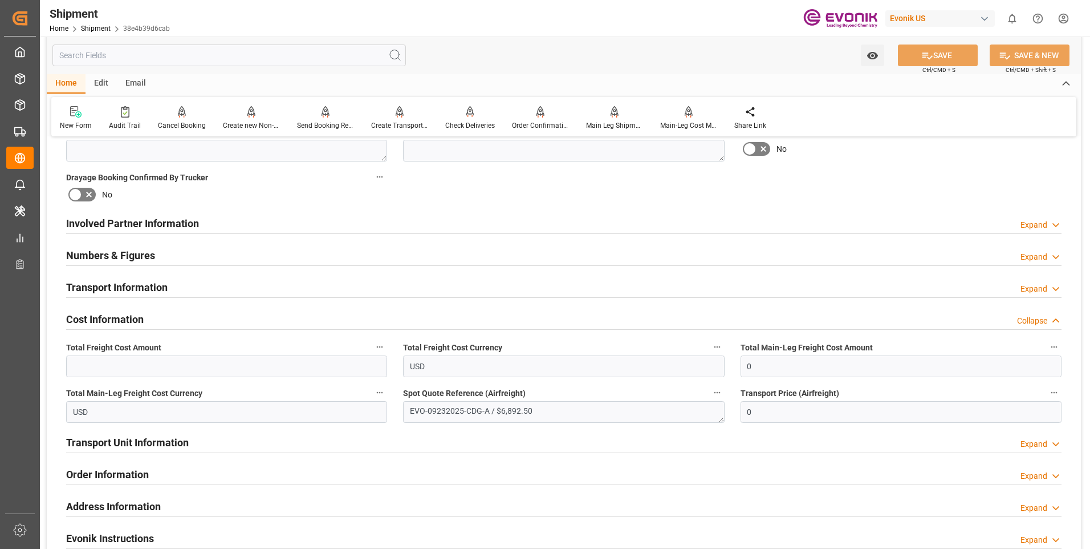
scroll to position [627, 0]
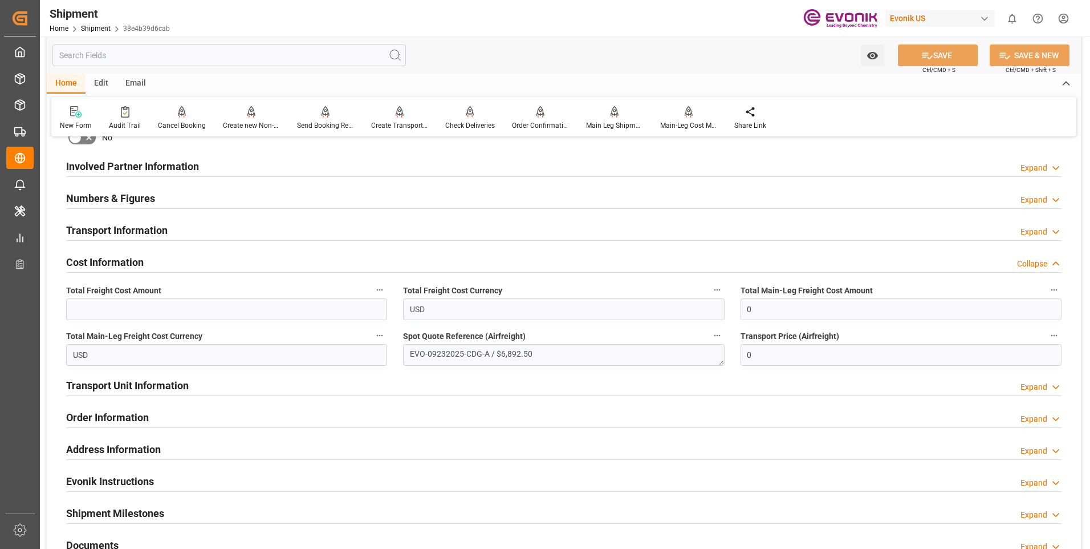
click at [389, 385] on div "Transport Unit Information Expand" at bounding box center [564, 384] width 996 height 22
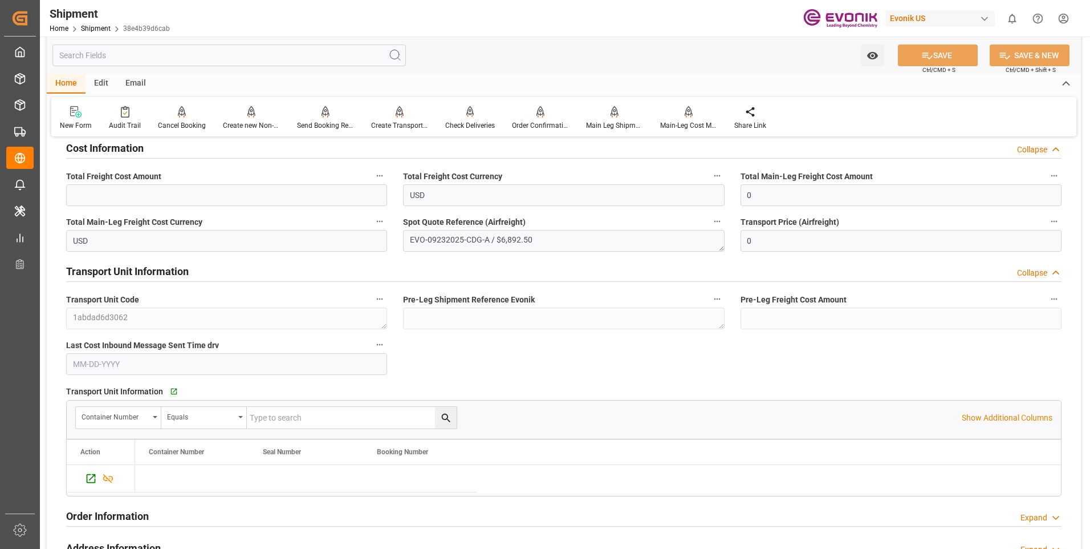
scroll to position [798, 0]
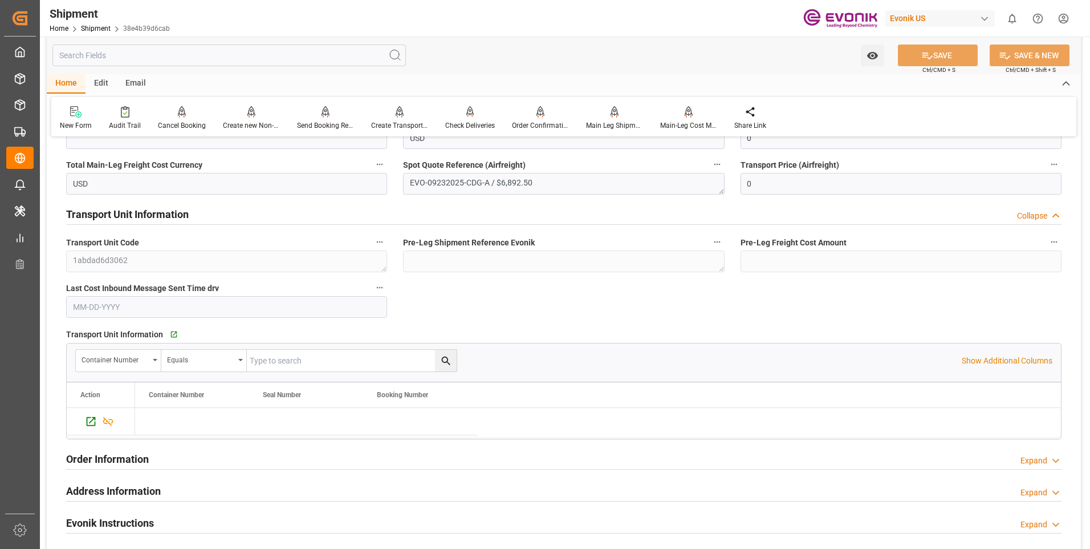
click at [380, 218] on div "Transport Unit Information Collapse" at bounding box center [564, 213] width 996 height 22
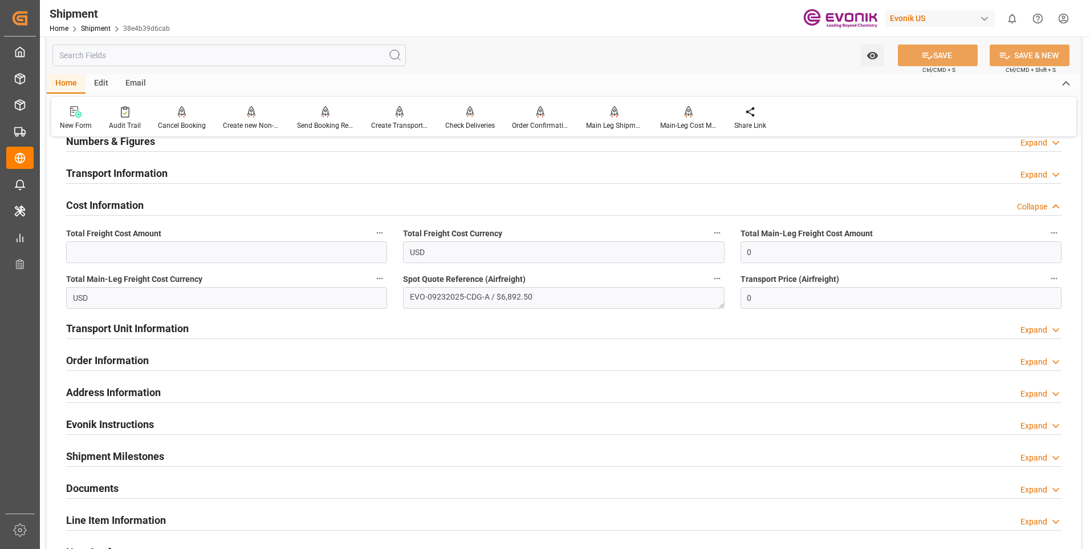
scroll to position [627, 0]
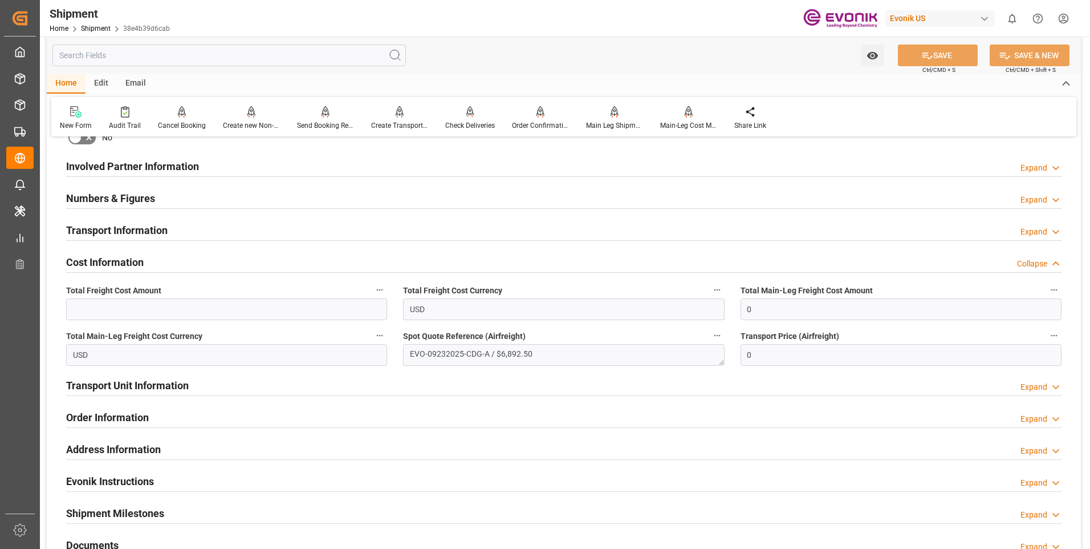
click at [316, 231] on div "Transport Information Expand" at bounding box center [564, 229] width 996 height 22
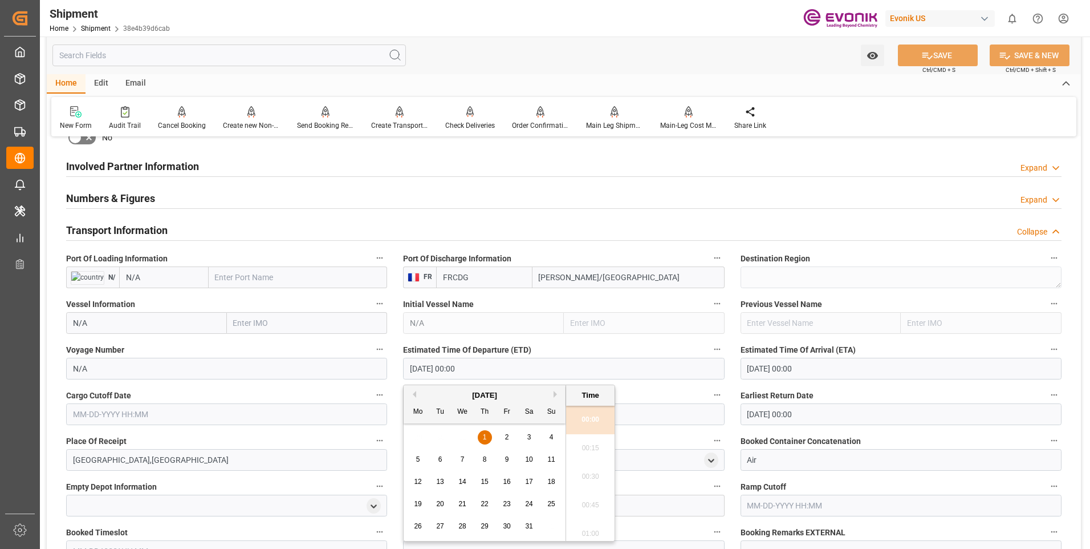
click at [482, 372] on input "01-01-1970 00:00" at bounding box center [563, 369] width 321 height 22
drag, startPoint x: 510, startPoint y: 368, endPoint x: 382, endPoint y: 357, distance: 128.2
click at [382, 357] on div "Booking Confirmation Milestone Bar Collapse Submitted to FFW for Booking (Pendi…" at bounding box center [564, 335] width 1034 height 1632
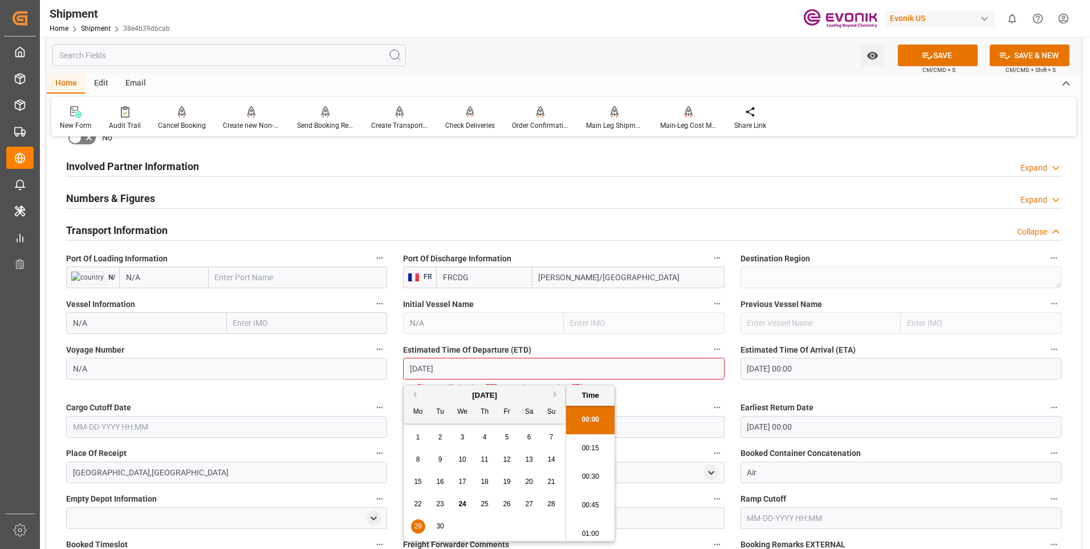
click at [591, 468] on li "00:30" at bounding box center [590, 476] width 48 height 29
type input "09-29-2025 00:30"
click at [477, 364] on input "09-29-2025 00:30" at bounding box center [563, 369] width 321 height 22
drag, startPoint x: 485, startPoint y: 366, endPoint x: 347, endPoint y: 361, distance: 137.5
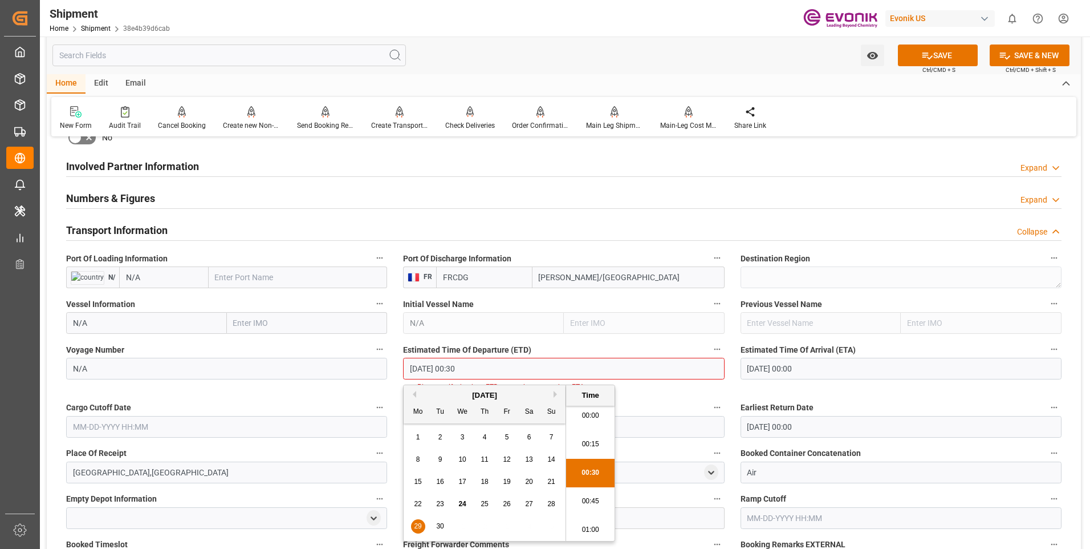
click at [347, 361] on div "Booking Confirmation Milestone Bar Collapse Submitted to FFW for Booking (Pendi…" at bounding box center [564, 341] width 1034 height 1645
click at [133, 429] on input "text" at bounding box center [226, 427] width 321 height 22
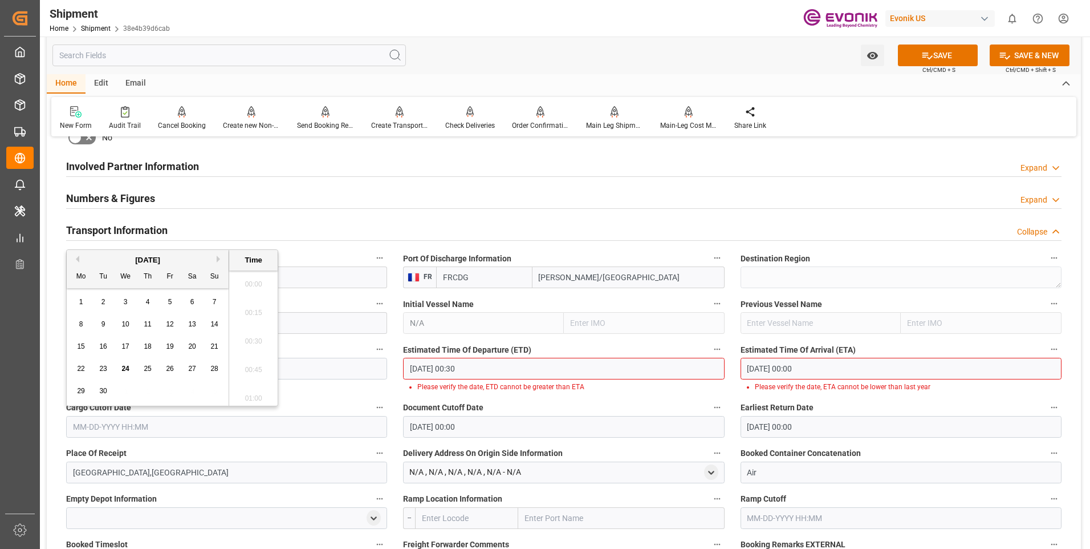
scroll to position [1258, 0]
paste input "09-29-2025 00:30"
type input "09-29-2025 00:30"
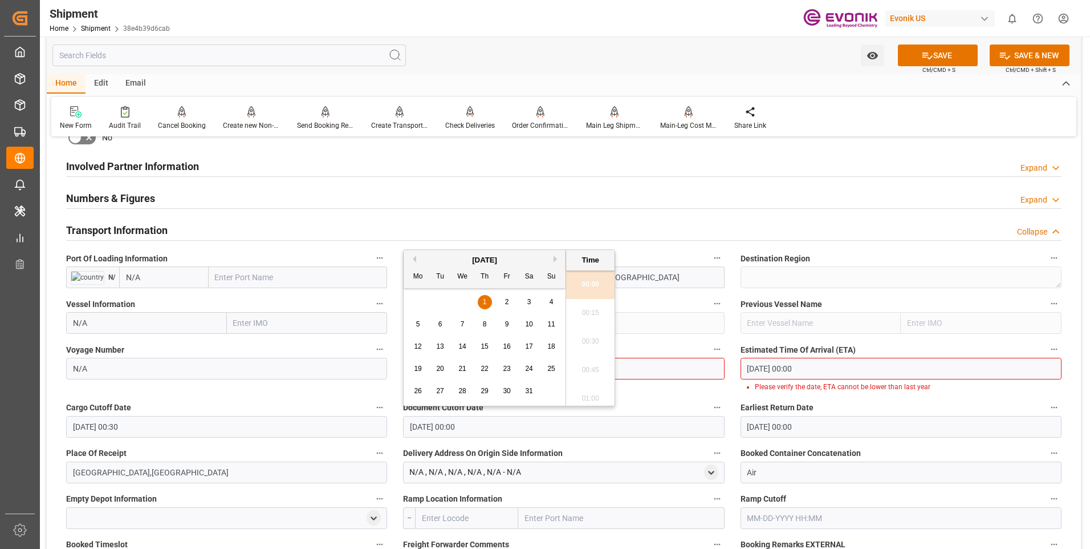
drag, startPoint x: 349, startPoint y: 419, endPoint x: 343, endPoint y: 420, distance: 6.3
click at [343, 420] on div "Booking Confirmation Milestone Bar Collapse Submitted to FFW for Booking (Pendi…" at bounding box center [564, 341] width 1034 height 1645
paste input "9-29-2025 00:3"
type input "09-29-2025 00:30"
click at [823, 431] on input "01-01-1970 00:00" at bounding box center [901, 427] width 321 height 22
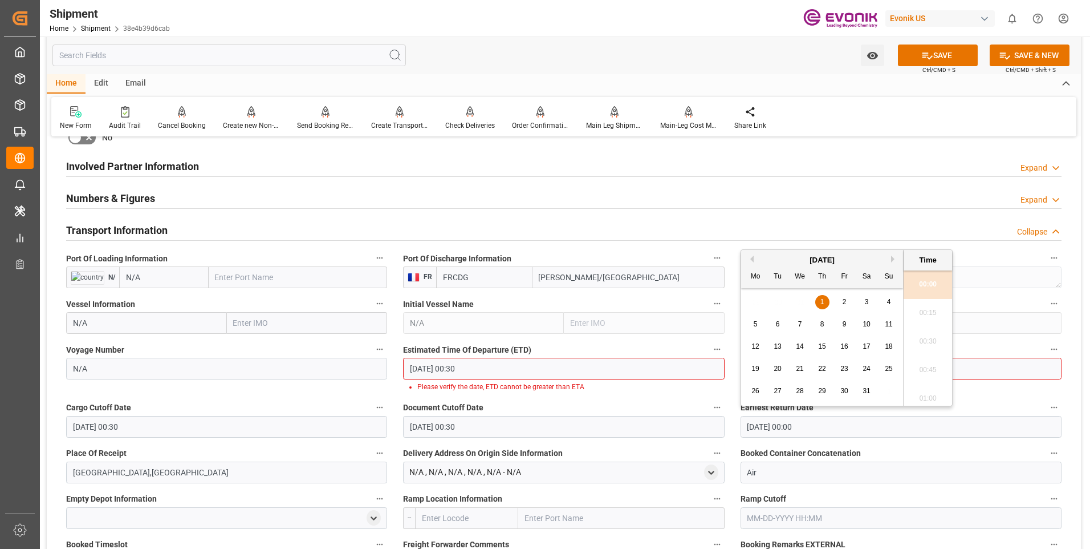
drag, startPoint x: 827, startPoint y: 427, endPoint x: 664, endPoint y: 419, distance: 163.8
click at [667, 419] on div "Booking Confirmation Milestone Bar Collapse Submitted to FFW for Booking (Pendi…" at bounding box center [564, 341] width 1034 height 1645
paste input "9-29-2025 00:3"
type input "09-29-2025 00:30"
click at [940, 342] on li "00:30" at bounding box center [928, 341] width 48 height 29
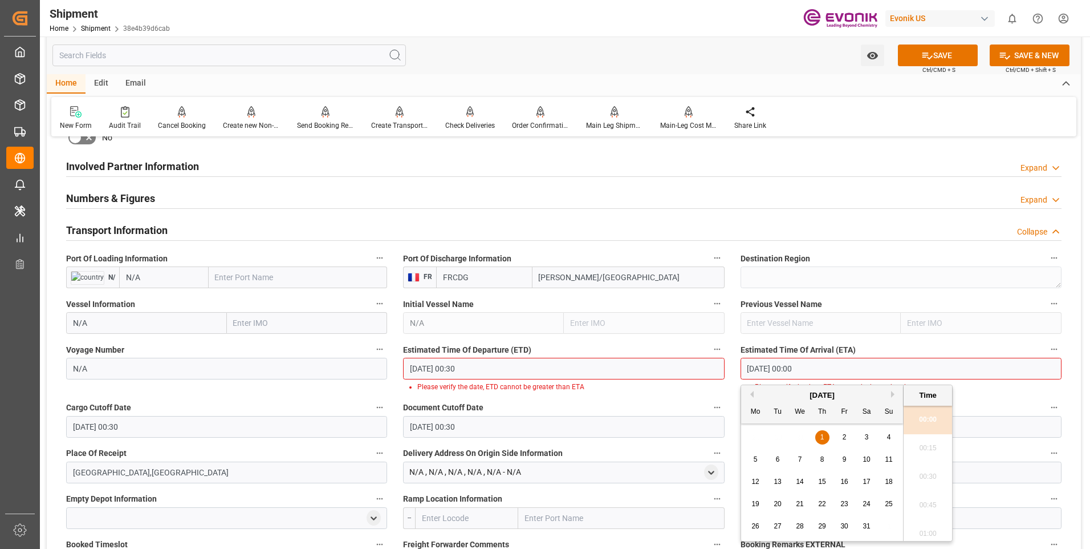
click at [813, 370] on input "01-01-1970 00:00" at bounding box center [901, 369] width 321 height 22
drag, startPoint x: 830, startPoint y: 368, endPoint x: 688, endPoint y: 350, distance: 143.7
click at [696, 351] on div "Booking Confirmation Milestone Bar Collapse Submitted to FFW for Booking (Pendi…" at bounding box center [564, 341] width 1034 height 1645
click at [925, 473] on li "00:30" at bounding box center [928, 476] width 48 height 29
type input "10-07-2025 00:30"
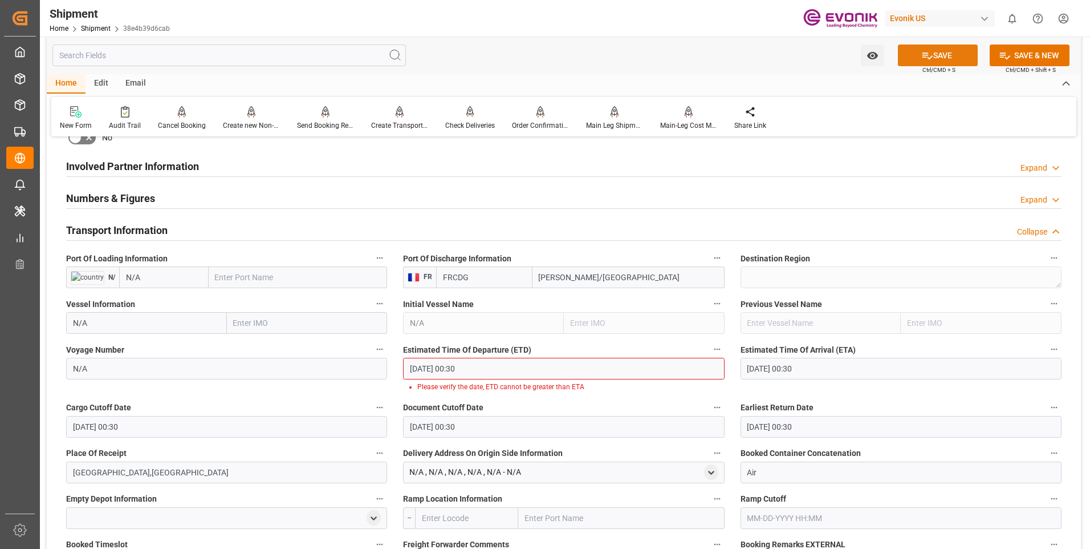
click at [932, 51] on button "SAVE" at bounding box center [938, 55] width 80 height 22
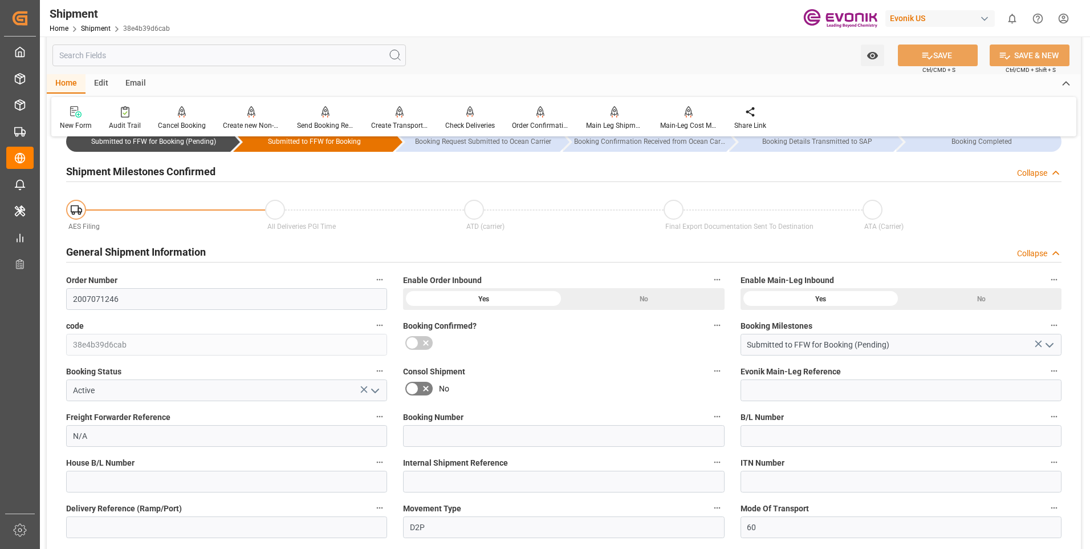
scroll to position [0, 0]
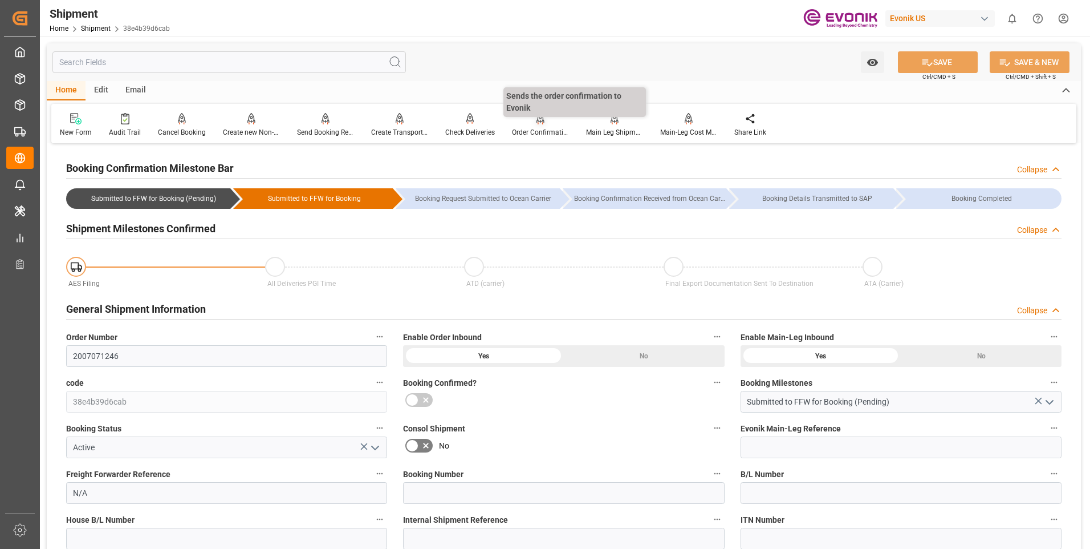
click at [524, 128] on div "Order Confirmation" at bounding box center [540, 132] width 57 height 10
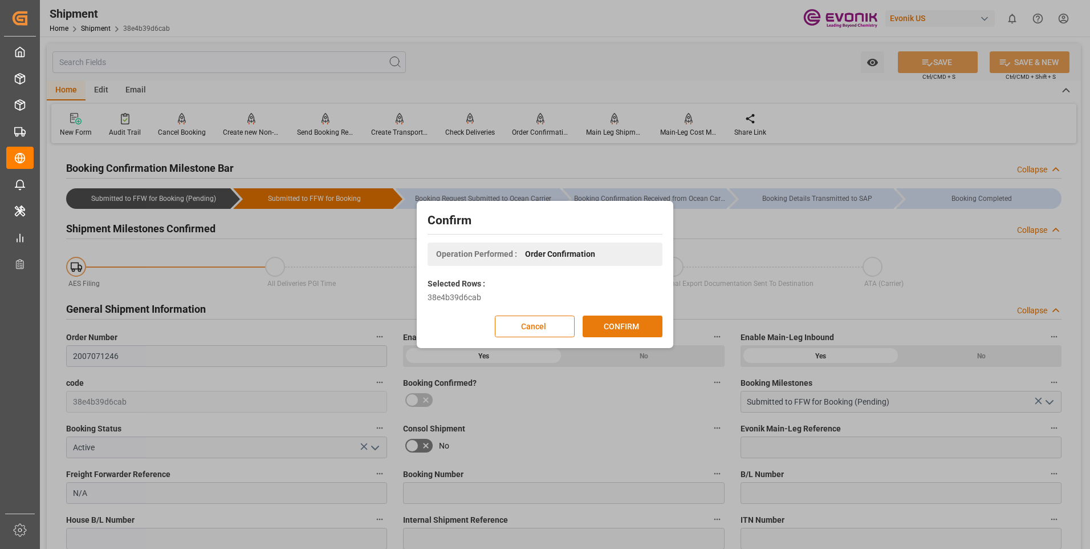
click at [623, 323] on button "CONFIRM" at bounding box center [623, 326] width 80 height 22
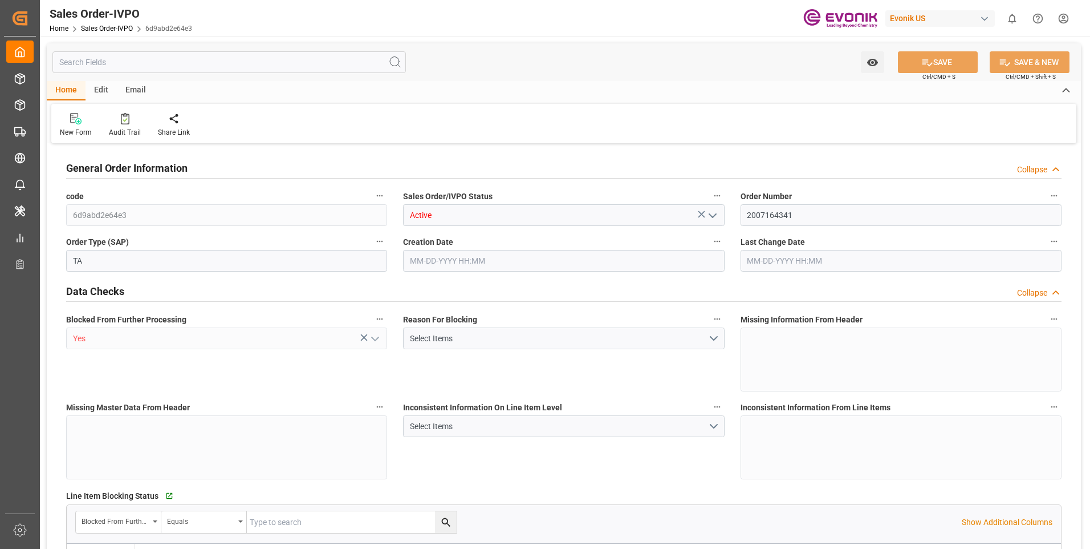
type input "ECGYE"
type input "0"
type input "1"
type input "20548"
type input "09-24-2025 12:47"
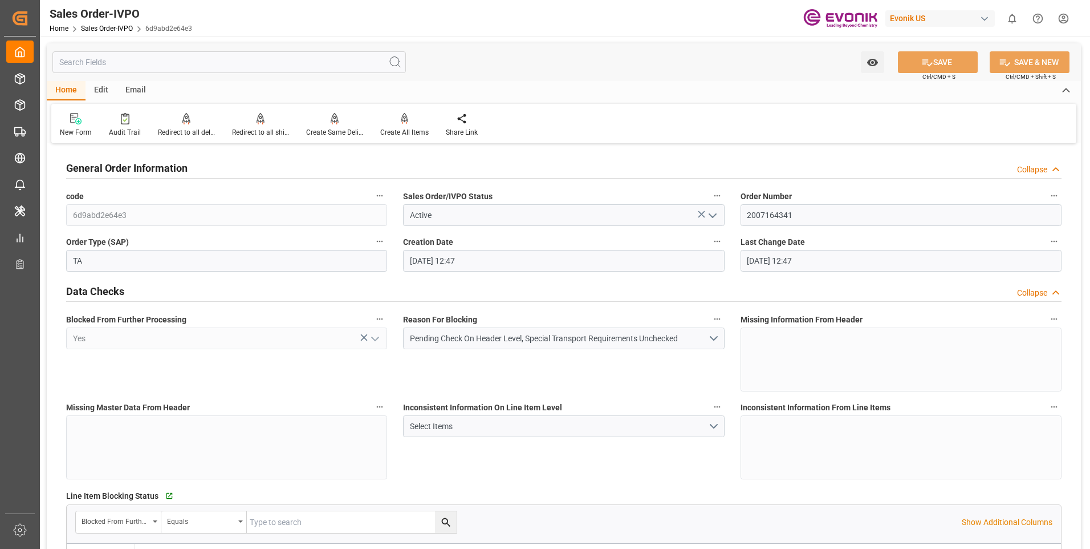
type input "09-24-2025 12:47"
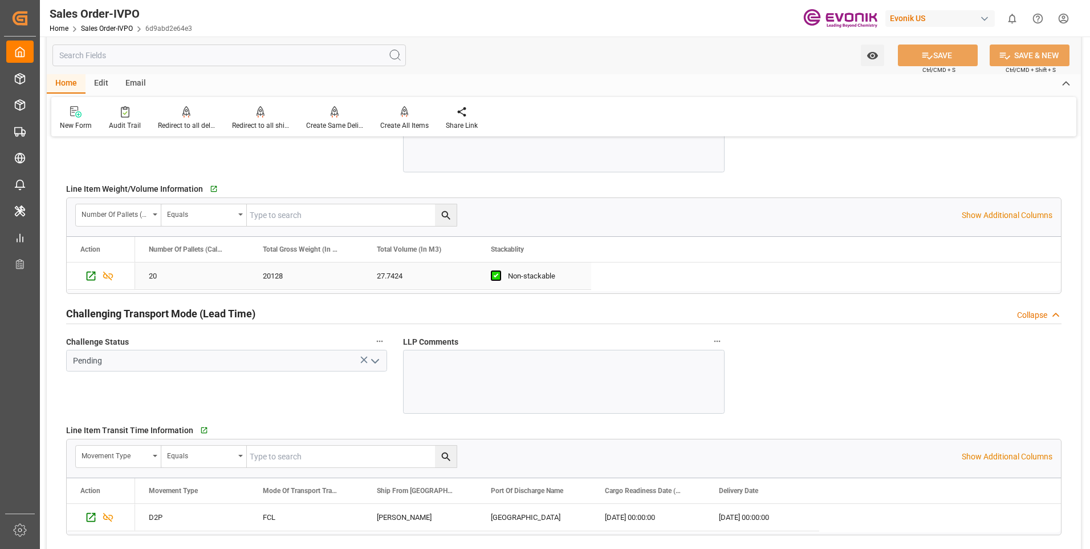
scroll to position [1825, 0]
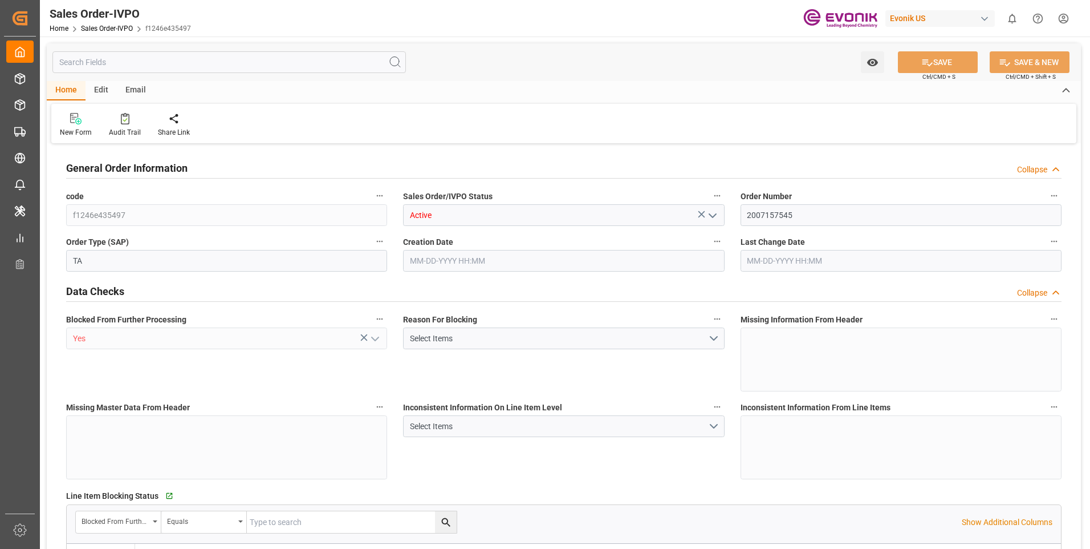
type input "DOCAU"
type input "0"
type input "5"
type input "102740"
type input "[DATE] 15:16"
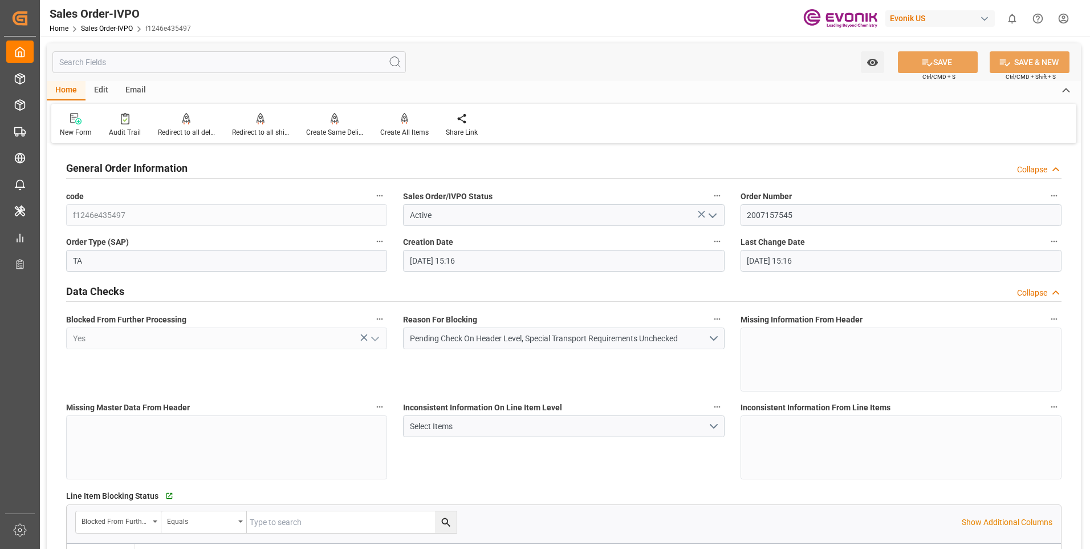
type input "[DATE] 15:16"
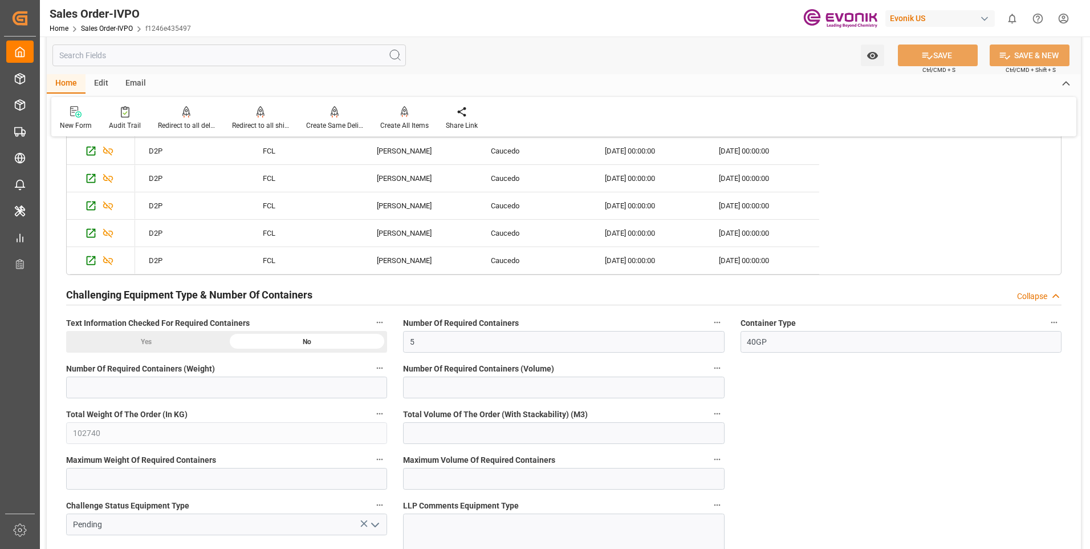
scroll to position [2110, 0]
